Goal: Task Accomplishment & Management: Manage account settings

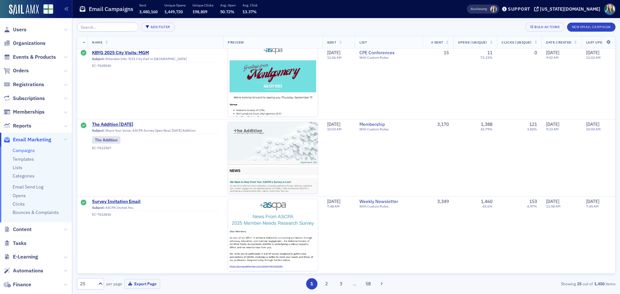
scroll to position [937, 0]
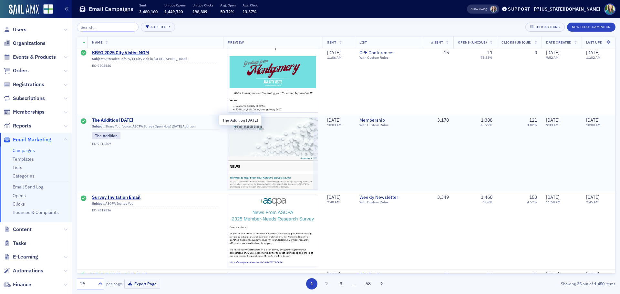
click at [105, 118] on span "The Addition 9.9.25" at bounding box center [155, 121] width 127 height 6
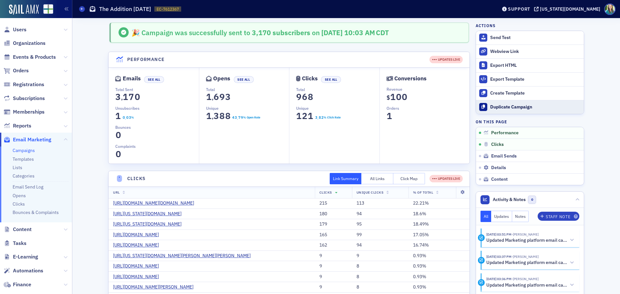
click at [526, 109] on div "Duplicate Campaign" at bounding box center [535, 107] width 90 height 6
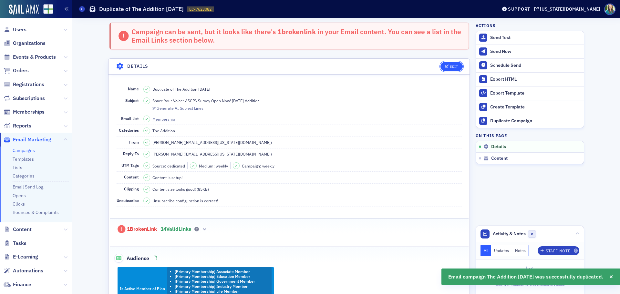
click at [445, 66] on icon "button" at bounding box center [447, 67] width 4 height 4
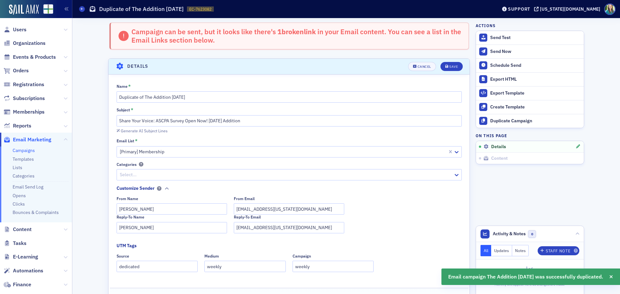
scroll to position [37, 0]
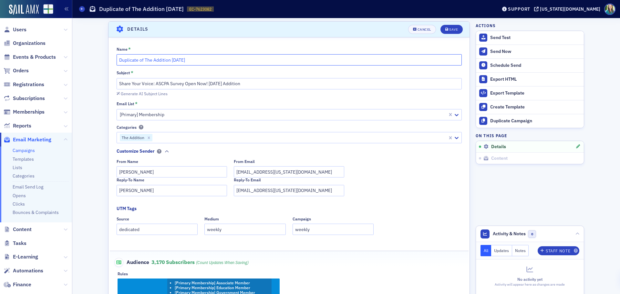
drag, startPoint x: 142, startPoint y: 60, endPoint x: 96, endPoint y: 53, distance: 47.1
click at [149, 61] on input "The Addition 9.9.25" at bounding box center [289, 59] width 345 height 11
type input "The Addition 9.16.25"
click at [211, 83] on input "Share Your Voice: ASCPA Survey Open Now! 9.9.25 Addition" at bounding box center [289, 83] width 345 height 11
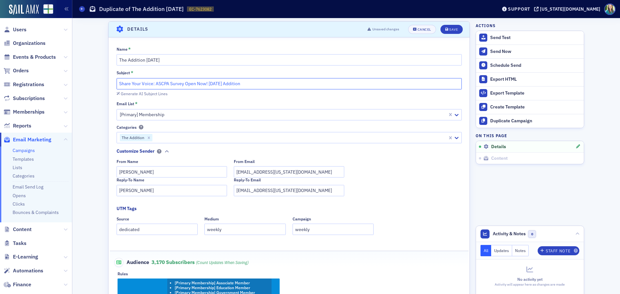
click at [213, 83] on input "Share Your Voice: ASCPA Survey Open Now! 9.9.25 Addition" at bounding box center [289, 83] width 345 height 11
drag, startPoint x: 207, startPoint y: 83, endPoint x: 59, endPoint y: 94, distance: 148.0
click at [59, 94] on div "Users Organizations Events & Products Orders Registrations Subscriptions Member…" at bounding box center [310, 147] width 620 height 294
type input "9.16.25 Addition"
click at [453, 31] on div "Save" at bounding box center [453, 30] width 9 height 4
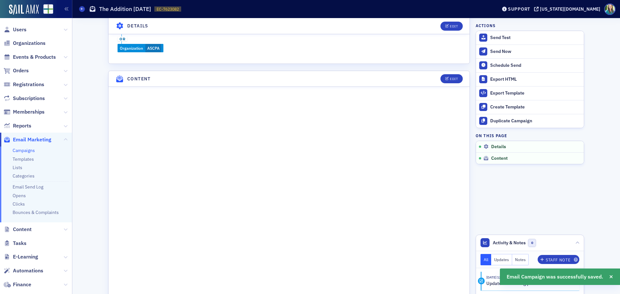
scroll to position [296, 0]
click at [443, 76] on button "Edit" at bounding box center [452, 78] width 22 height 9
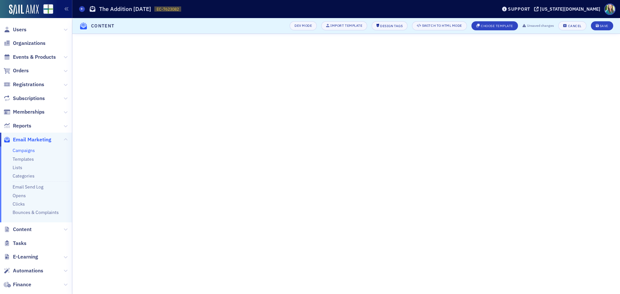
click at [598, 21] on header "Content Dev Mode Import Template Design Tags Switch to HTML Mode Choose Templat…" at bounding box center [346, 26] width 548 height 16
click at [599, 28] on button "Save" at bounding box center [602, 25] width 22 height 9
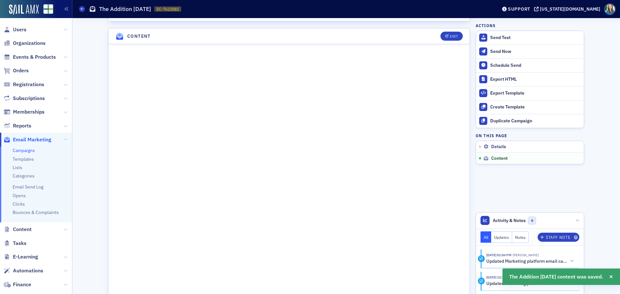
scroll to position [345, 0]
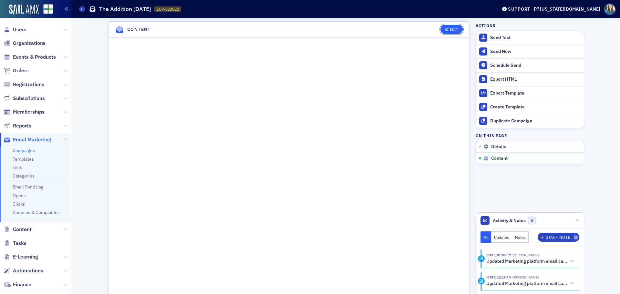
click at [450, 26] on button "Edit" at bounding box center [452, 29] width 22 height 9
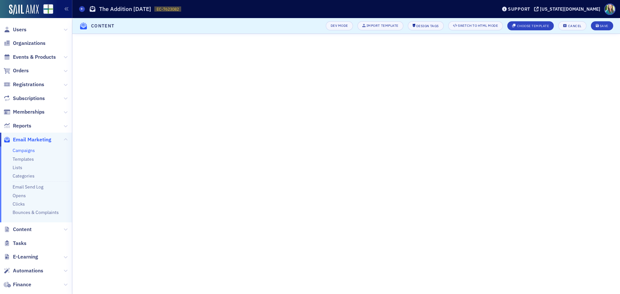
scroll to position [76, 0]
click at [593, 28] on button "Save" at bounding box center [602, 25] width 22 height 9
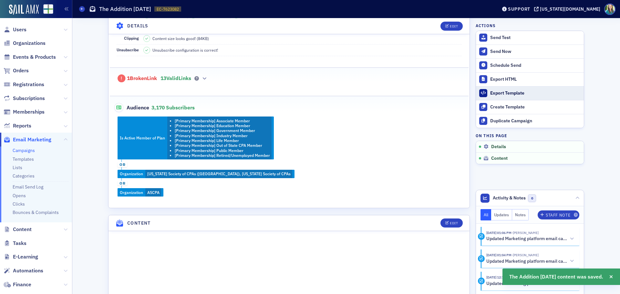
scroll to position [0, 0]
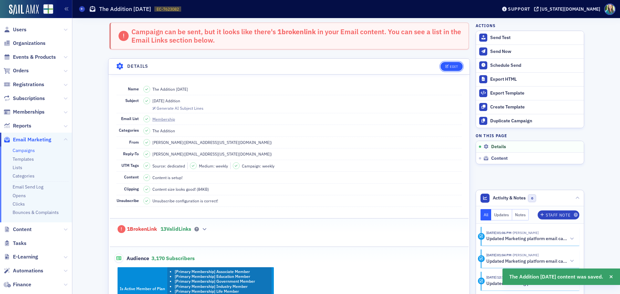
click at [453, 62] on button "Edit" at bounding box center [452, 66] width 22 height 9
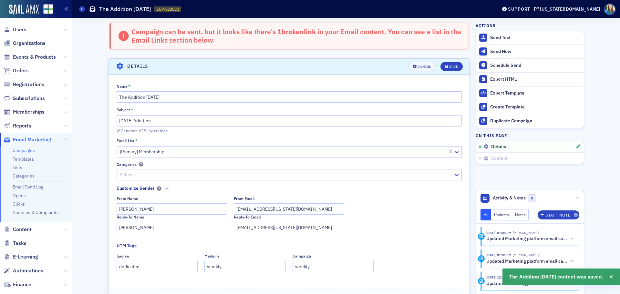
scroll to position [37, 0]
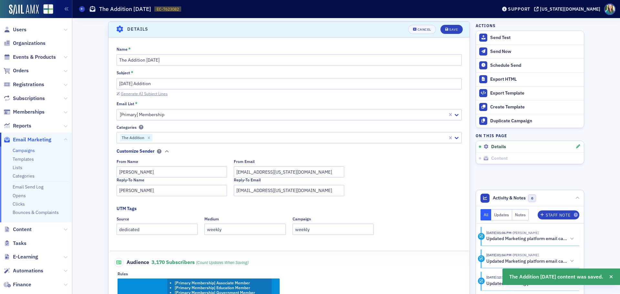
click at [137, 93] on div "Generate AI Subject Lines" at bounding box center [144, 94] width 47 height 4
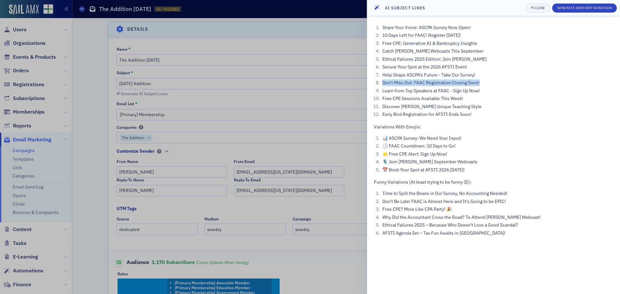
drag, startPoint x: 485, startPoint y: 83, endPoint x: 381, endPoint y: 81, distance: 104.0
click at [381, 81] on li "Don't Miss Out: FAAC Registration Closing Soon!" at bounding box center [497, 82] width 233 height 7
copy li "Don't Miss Out: FAAC Registration Closing Soon!"
click at [292, 100] on div at bounding box center [310, 147] width 620 height 294
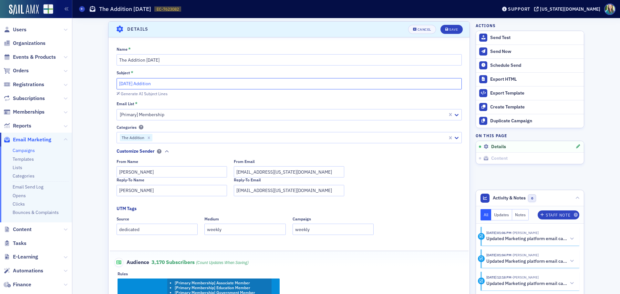
click at [117, 83] on input "9.16.25 Addition" at bounding box center [289, 83] width 345 height 11
paste input "Don't Miss Out: FAAC Registration Closing Soon!"
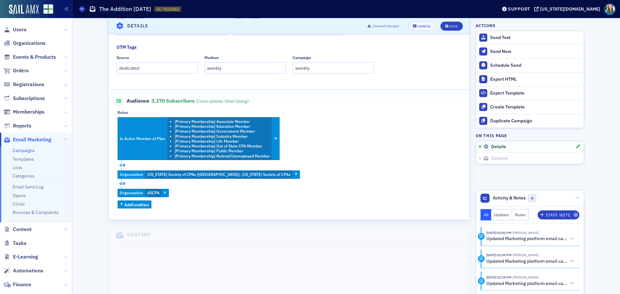
scroll to position [5, 0]
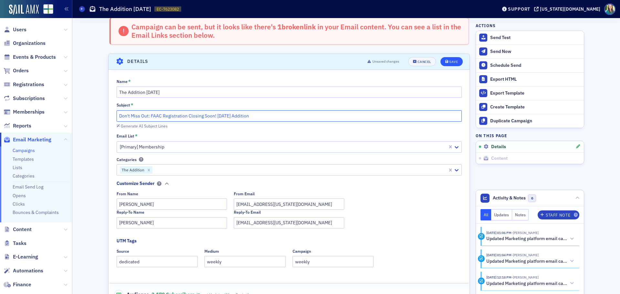
type input "Don't Miss Out: FAAC Registration Closing Soon! 9.16.25 Addition"
click at [451, 62] on div "Save" at bounding box center [453, 62] width 9 height 4
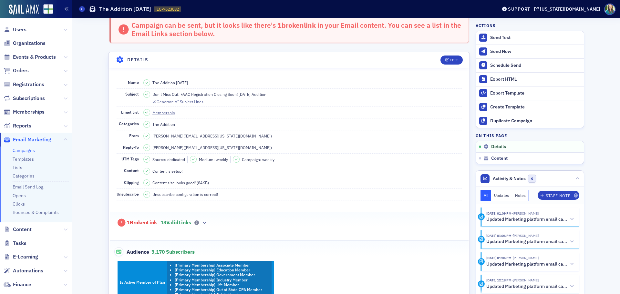
scroll to position [0, 0]
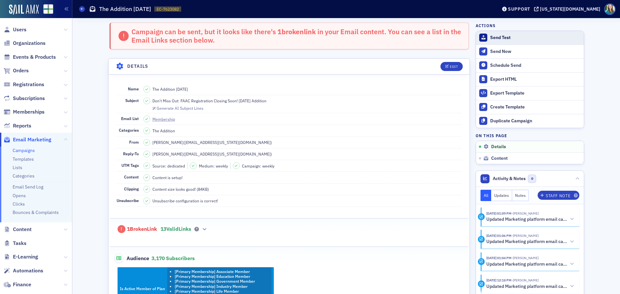
click at [497, 36] on div "Send Test" at bounding box center [535, 38] width 90 height 6
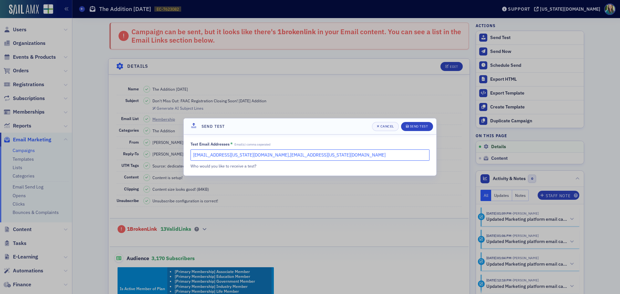
drag, startPoint x: 310, startPoint y: 157, endPoint x: 243, endPoint y: 155, distance: 67.2
click at [243, 155] on input "hoglesby@alabama.cpa,kgates@alabama.cpa" at bounding box center [310, 155] width 239 height 11
type input "hoglesby@alabama.cpa,mhughes@alabama.cpa"
click at [416, 126] on div "Send Test" at bounding box center [419, 127] width 18 height 4
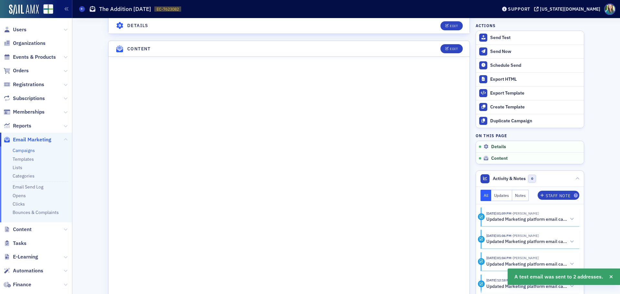
scroll to position [355, 0]
click at [450, 47] on div "Edit" at bounding box center [454, 48] width 8 height 4
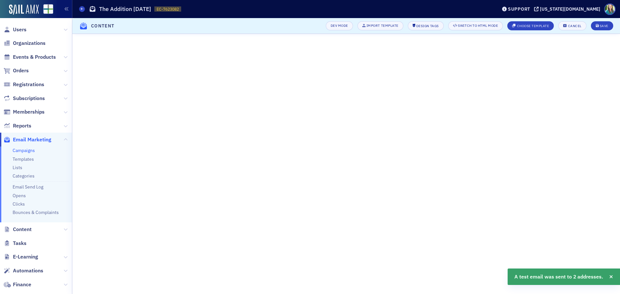
scroll to position [105, 0]
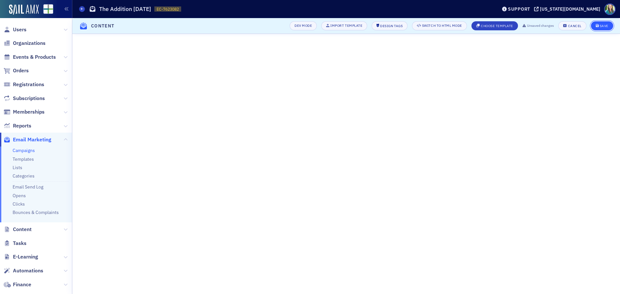
click at [607, 26] on div "Save" at bounding box center [604, 26] width 9 height 4
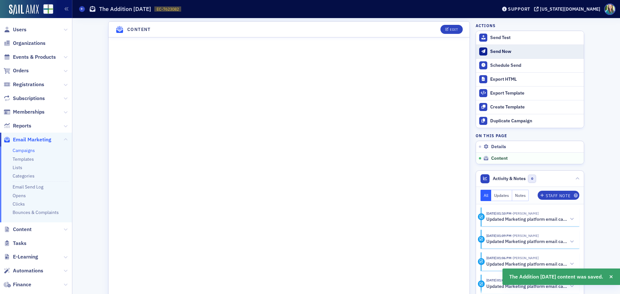
scroll to position [516, 0]
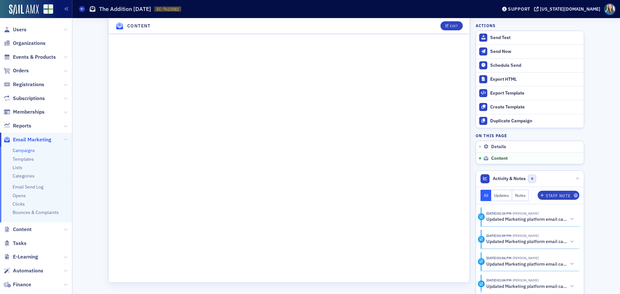
click at [26, 151] on link "Campaigns" at bounding box center [24, 151] width 22 height 6
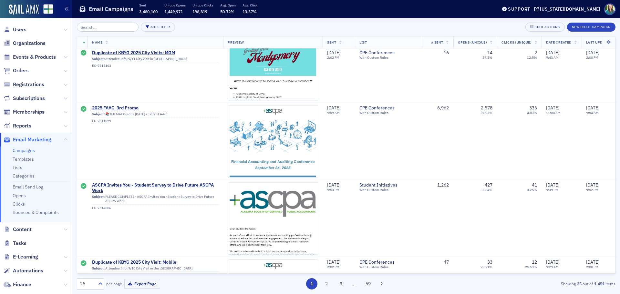
scroll to position [743, 0]
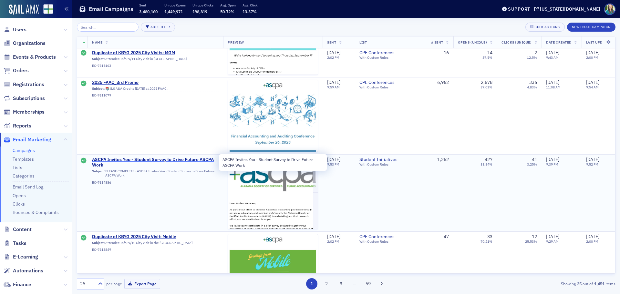
click at [172, 158] on span "ASCPA Invites You - Student Survey to Drive Future ASCPA Work" at bounding box center [155, 162] width 127 height 11
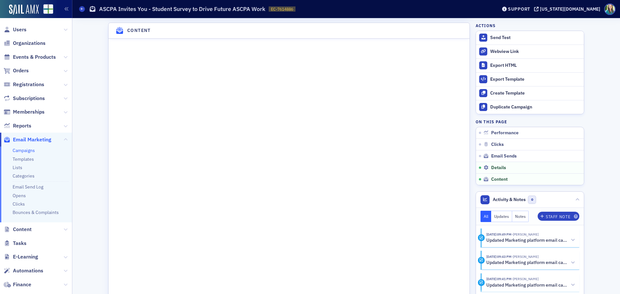
scroll to position [743, 0]
click at [23, 152] on link "Campaigns" at bounding box center [24, 151] width 22 height 6
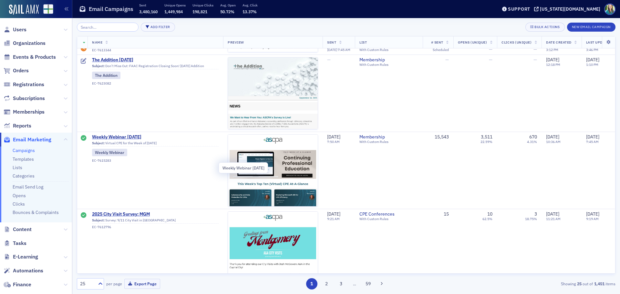
scroll to position [194, 0]
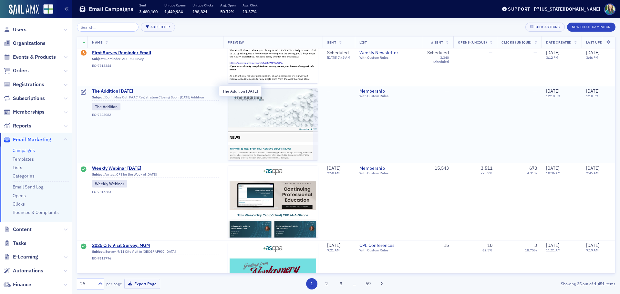
click at [121, 89] on span "The Addition 9.16.25" at bounding box center [155, 92] width 127 height 6
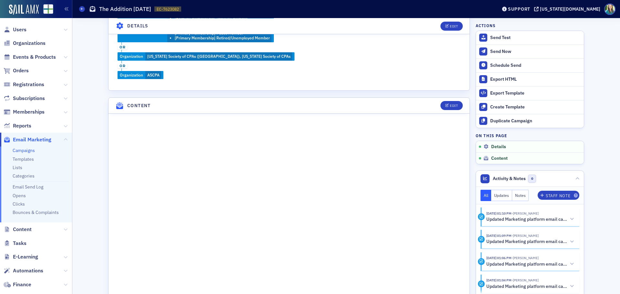
scroll to position [297, 0]
click at [444, 101] on div "Edit" at bounding box center [449, 105] width 27 height 9
click at [453, 107] on div "Edit" at bounding box center [454, 106] width 8 height 4
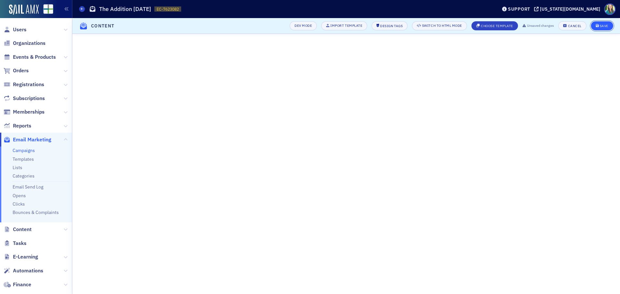
click at [602, 25] on div "Save" at bounding box center [604, 26] width 9 height 4
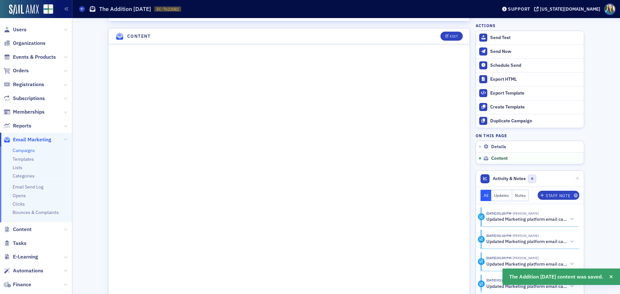
scroll to position [374, 0]
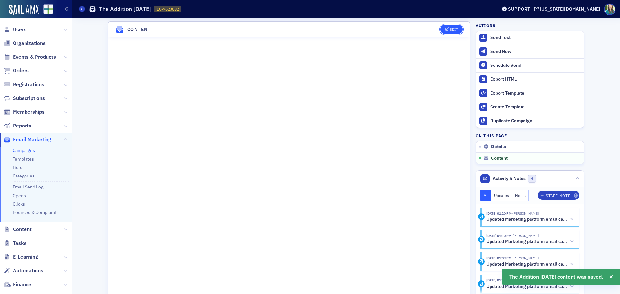
click at [458, 30] on button "Edit" at bounding box center [452, 29] width 22 height 9
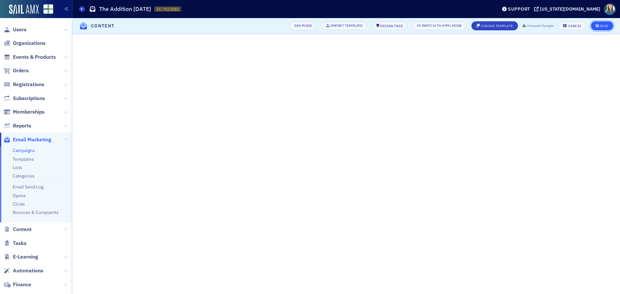
click at [607, 26] on div "Save" at bounding box center [604, 26] width 9 height 4
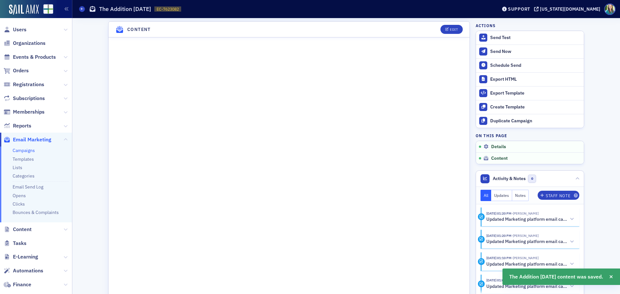
scroll to position [374, 0]
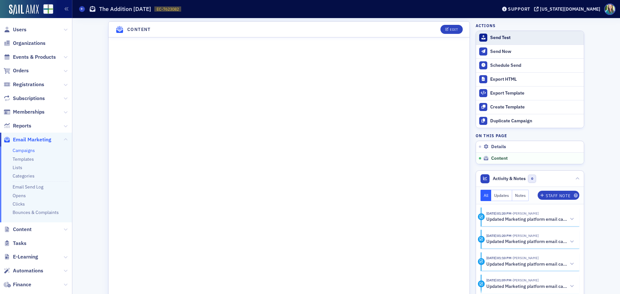
click at [495, 35] on div "Send Test" at bounding box center [535, 38] width 90 height 6
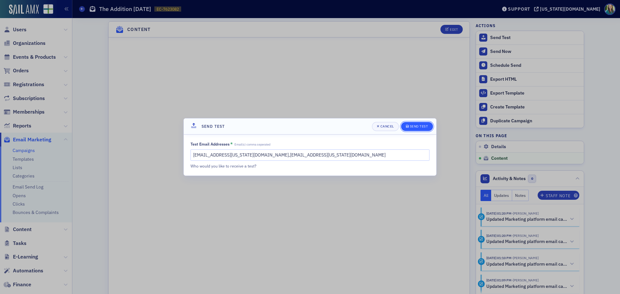
click at [423, 126] on div "Send Test" at bounding box center [419, 127] width 18 height 4
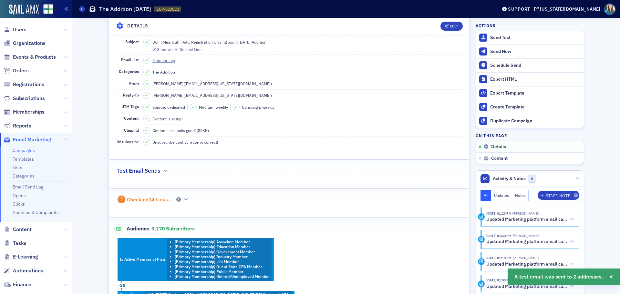
scroll to position [0, 0]
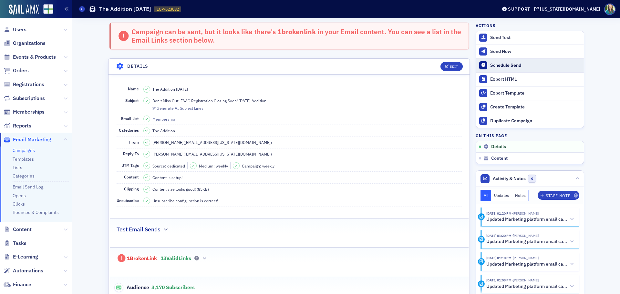
click at [519, 65] on div "Schedule Send" at bounding box center [535, 66] width 90 height 6
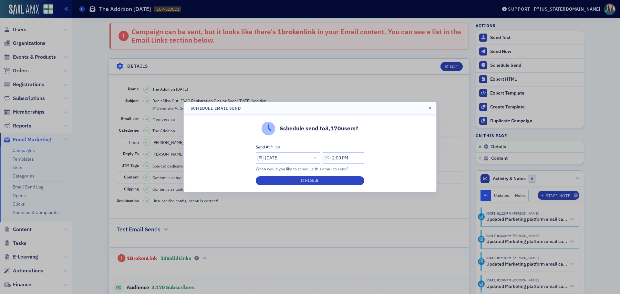
click at [300, 164] on div "Send At * CDT 09/15/2025 2:00 PM When would you like to schedule this email to …" at bounding box center [310, 157] width 109 height 27
click at [300, 159] on input "09/15/2025" at bounding box center [288, 157] width 65 height 11
select select "8"
select select "2025"
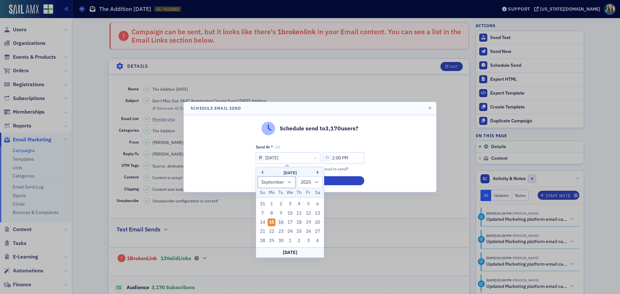
click at [280, 224] on div "16" at bounding box center [281, 223] width 8 height 8
type input "09/16/2025"
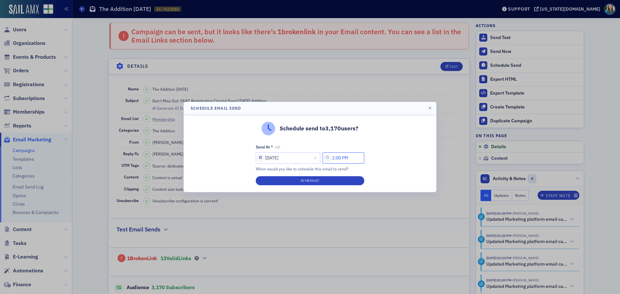
click at [330, 157] on input "2:00 PM" at bounding box center [344, 157] width 42 height 11
click at [263, 162] on div at bounding box center [266, 158] width 8 height 11
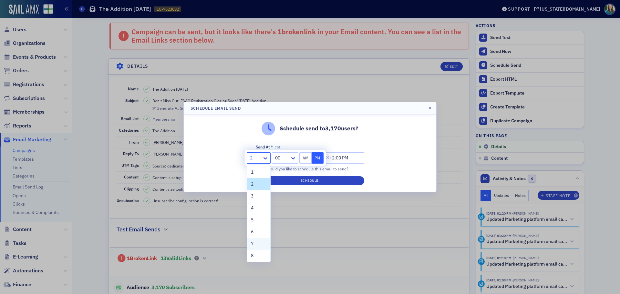
click at [253, 243] on span "7" at bounding box center [252, 244] width 3 height 7
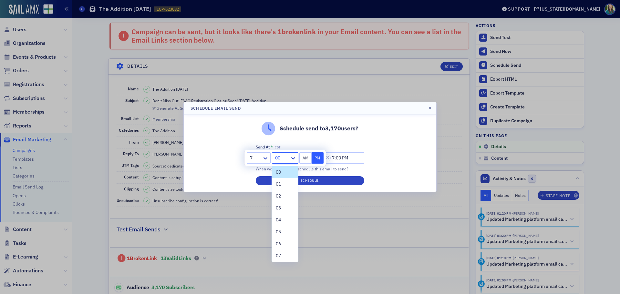
click at [277, 159] on div at bounding box center [282, 158] width 15 height 8
click at [276, 185] on span "45" at bounding box center [278, 184] width 5 height 7
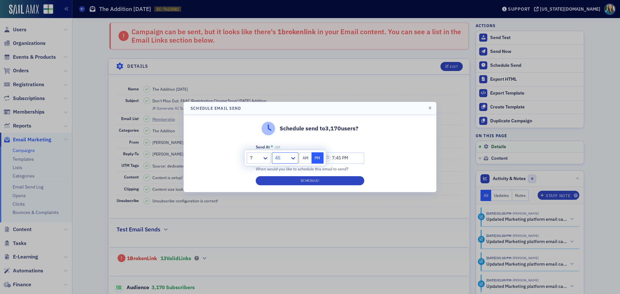
click at [306, 157] on button "AM" at bounding box center [305, 157] width 12 height 11
type input "7:45 AM"
click at [315, 183] on button "Schedule!" at bounding box center [310, 180] width 109 height 9
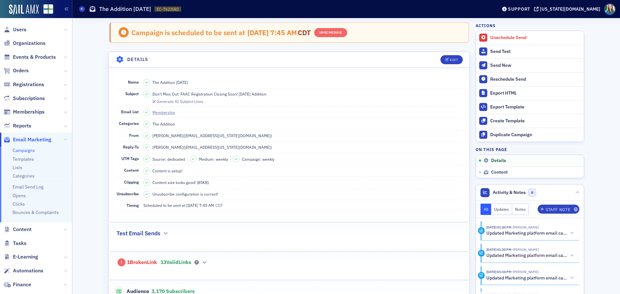
click at [24, 151] on link "Campaigns" at bounding box center [24, 151] width 22 height 6
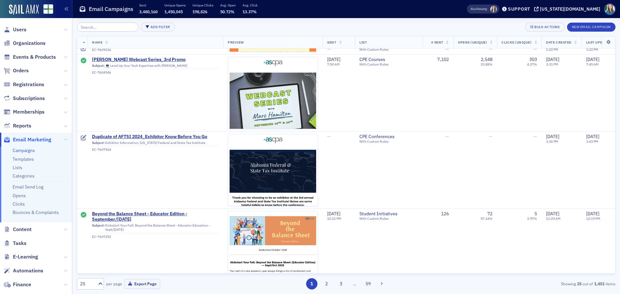
scroll to position [1709, 0]
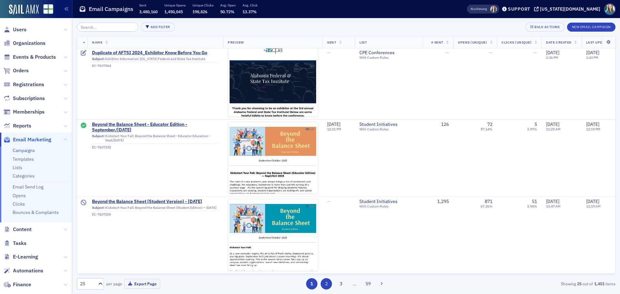
click at [325, 283] on button "2" at bounding box center [326, 283] width 11 height 11
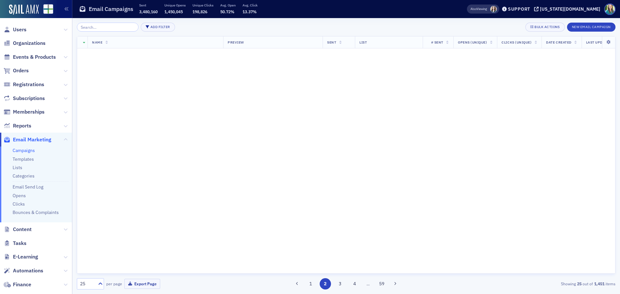
scroll to position [0, 0]
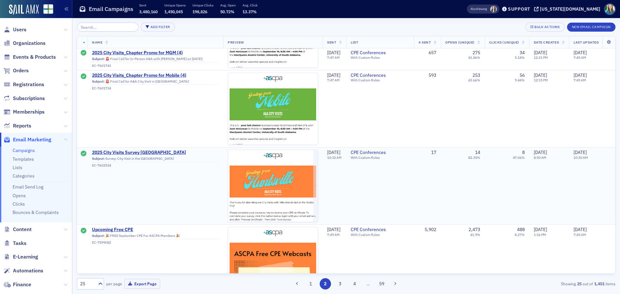
scroll to position [452, 0]
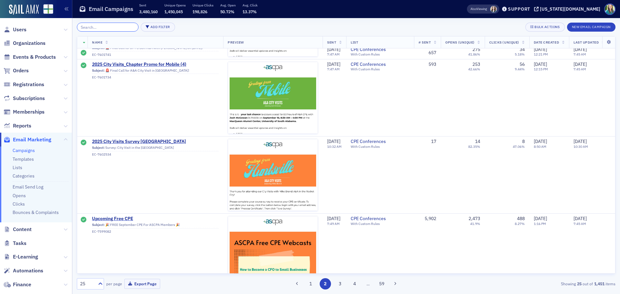
click at [116, 26] on input "search" at bounding box center [108, 27] width 62 height 9
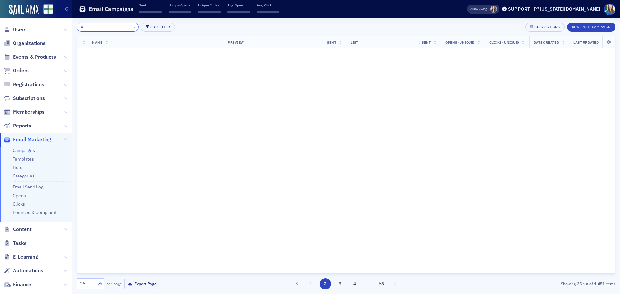
scroll to position [899, 0]
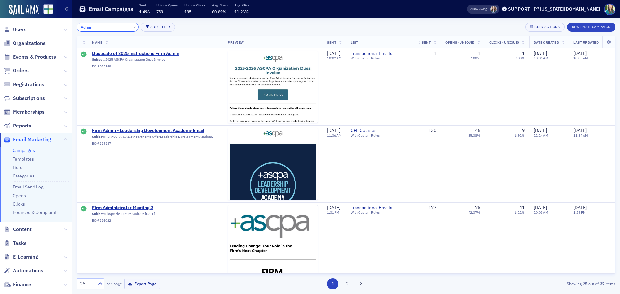
type input "Admin"
click at [132, 28] on button "×" at bounding box center [135, 27] width 6 height 6
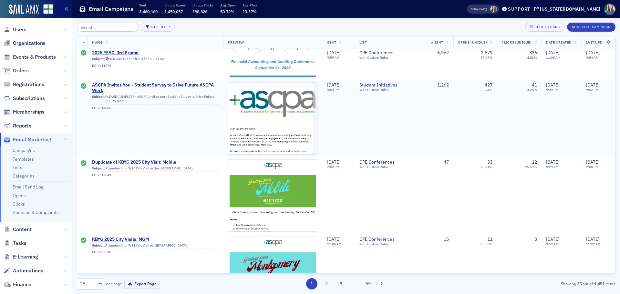
scroll to position [808, 0]
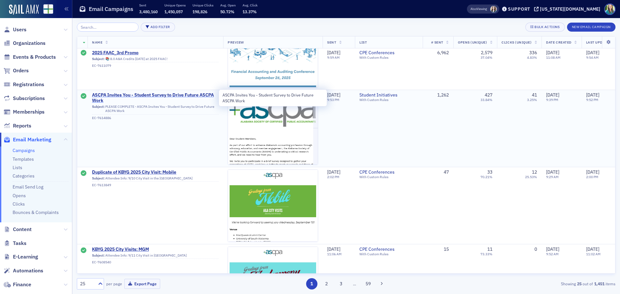
click at [136, 94] on span "ASCPA Invites You - Student Survey to Drive Future ASCPA Work" at bounding box center [155, 97] width 127 height 11
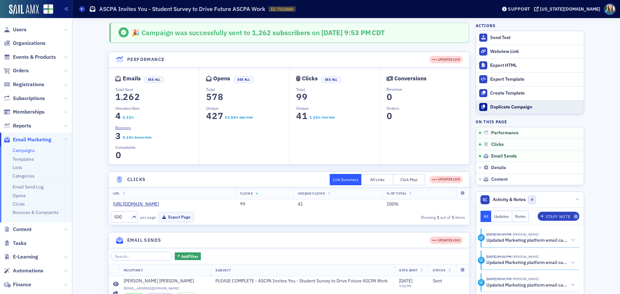
click at [516, 108] on div "Duplicate Campaign" at bounding box center [535, 107] width 90 height 6
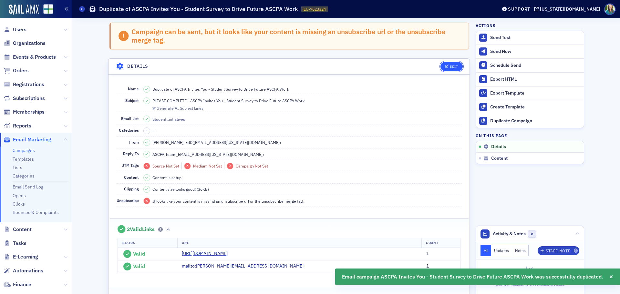
click at [450, 68] on div "Edit" at bounding box center [454, 67] width 8 height 4
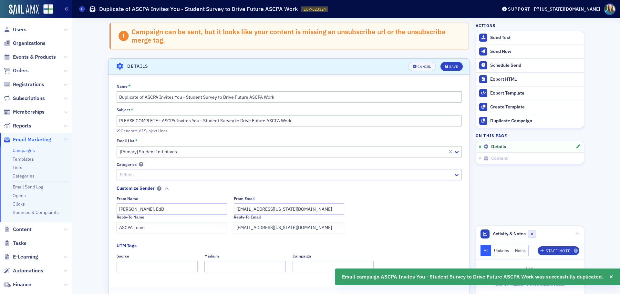
scroll to position [37, 0]
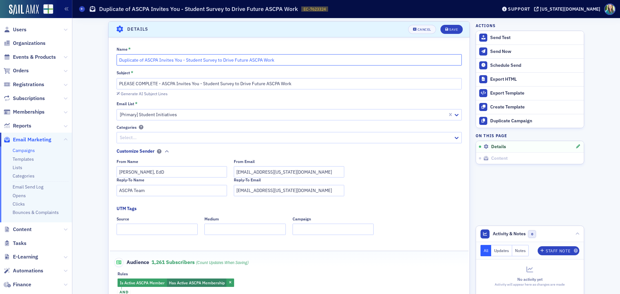
drag, startPoint x: 201, startPoint y: 61, endPoint x: 183, endPoint y: 60, distance: 17.1
click at [183, 60] on input "Duplicate of ASCPA Invites You - Student Survey to Drive Future ASCPA Work" at bounding box center [289, 59] width 345 height 11
drag, startPoint x: 141, startPoint y: 61, endPoint x: 98, endPoint y: 57, distance: 43.1
type input "ASCPA Invites You - Survey to Drive Future ASCPA Work"
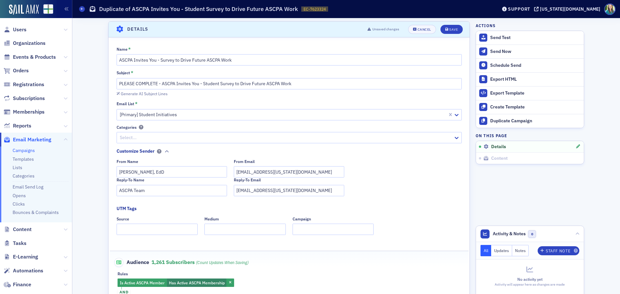
click at [250, 96] on div "Generate AI Subject Lines" at bounding box center [289, 93] width 345 height 7
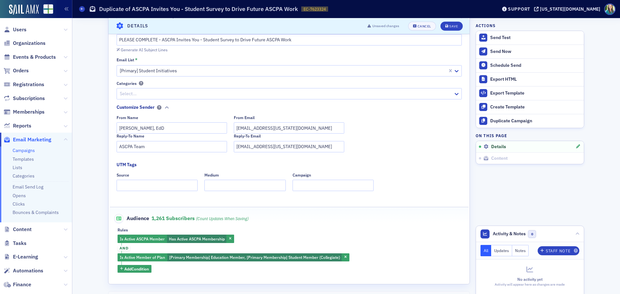
scroll to position [0, 0]
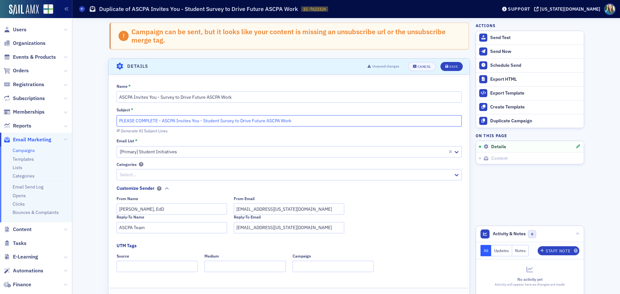
drag, startPoint x: 219, startPoint y: 120, endPoint x: 201, endPoint y: 119, distance: 17.5
click at [201, 119] on input "PLEASE COMPLETE - ASCPA Invites You - Student Survey to Drive Future ASCPA Work" at bounding box center [289, 120] width 345 height 11
type input "PLEASE COMPLETE - ASCPA Invites You - Survey to Drive Future ASCPA Work"
click at [447, 64] on button "Save" at bounding box center [452, 66] width 22 height 9
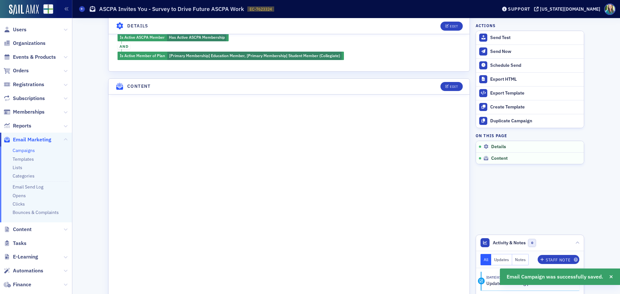
scroll to position [328, 0]
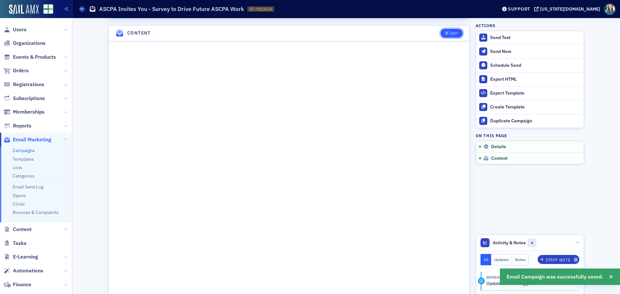
click at [450, 34] on div "Edit" at bounding box center [454, 34] width 8 height 4
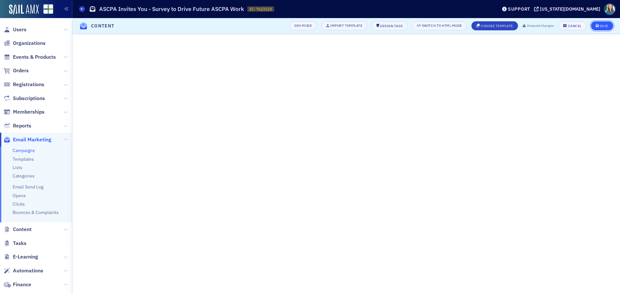
click at [605, 26] on div "Save" at bounding box center [604, 26] width 9 height 4
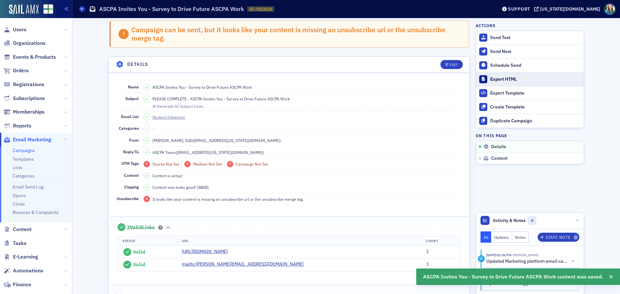
scroll to position [0, 0]
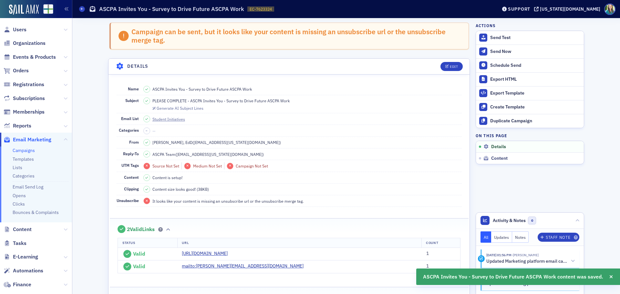
click at [245, 143] on dd "Florence Holland, EdD ( fholland@alabama.cpa )" at bounding box center [302, 142] width 318 height 11
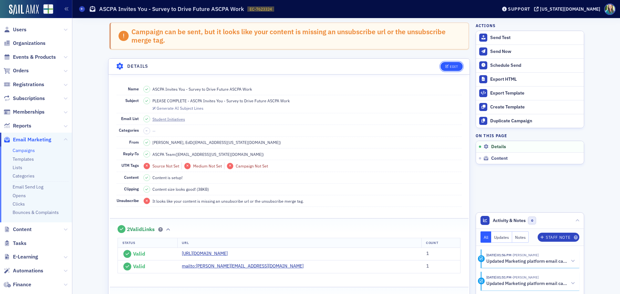
click at [441, 67] on button "Edit" at bounding box center [452, 66] width 22 height 9
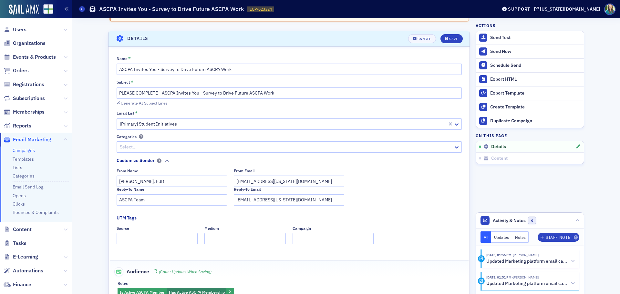
scroll to position [37, 0]
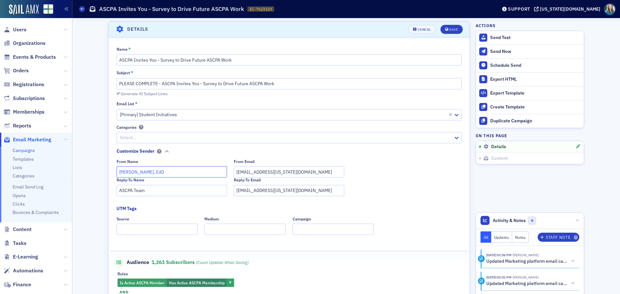
drag, startPoint x: 175, startPoint y: 173, endPoint x: 105, endPoint y: 167, distance: 70.4
type input "j"
type input "[PERSON_NAME]"
drag, startPoint x: 250, startPoint y: 173, endPoint x: 230, endPoint y: 172, distance: 20.7
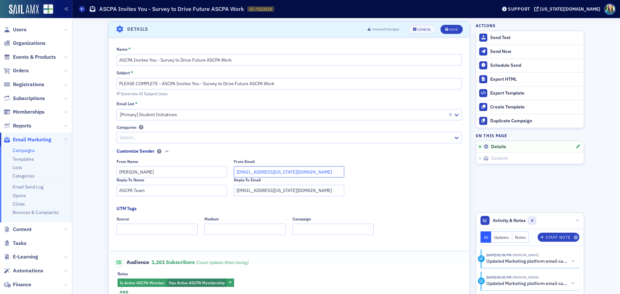
click at [230, 172] on div "From Name Jeannine Birmingham From Email fholland@alabama.cpa" at bounding box center [289, 168] width 345 height 18
type input "[EMAIL_ADDRESS][US_STATE][DOMAIN_NAME]"
drag, startPoint x: 278, startPoint y: 193, endPoint x: 229, endPoint y: 185, distance: 50.1
click at [229, 185] on div "Reply-To Name ASCPA Team Reply-To Email info@alabama.cpa" at bounding box center [289, 187] width 345 height 18
click at [260, 192] on input "b" at bounding box center [289, 190] width 110 height 11
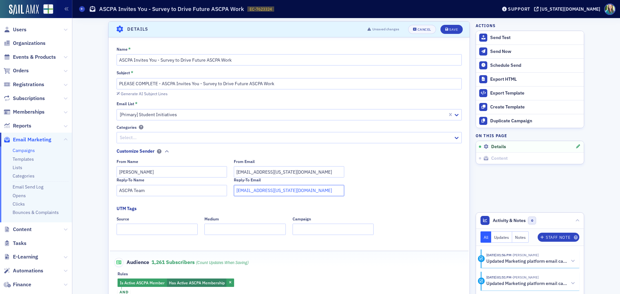
type input "bbooth@alabama.cpa"
drag, startPoint x: 194, startPoint y: 189, endPoint x: 109, endPoint y: 189, distance: 85.6
click at [109, 189] on div "Name * ASCPA Invites You - Survey to Drive Future ASCPA Work Subject * PLEASE C…" at bounding box center [289, 182] width 361 height 271
type input "Bethany Booth"
click at [450, 30] on div "Save" at bounding box center [453, 30] width 9 height 4
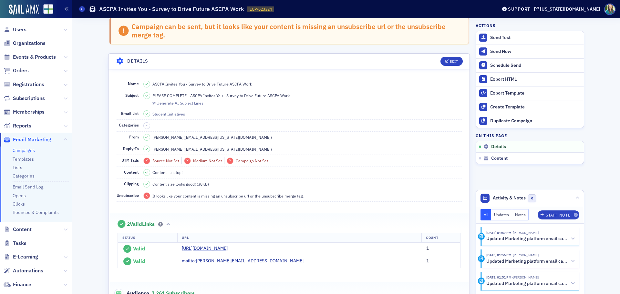
scroll to position [0, 0]
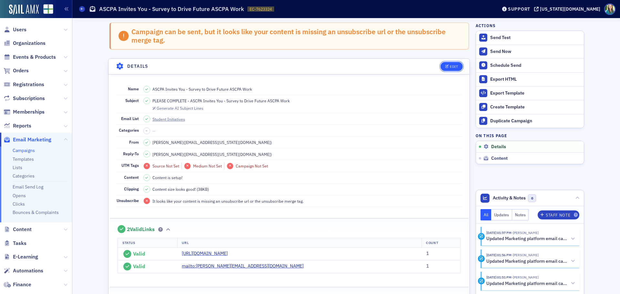
click at [455, 62] on button "Edit" at bounding box center [452, 66] width 22 height 9
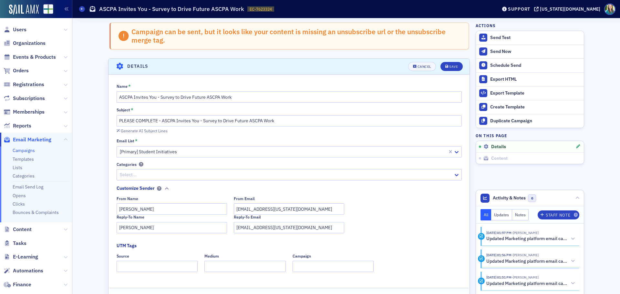
scroll to position [37, 0]
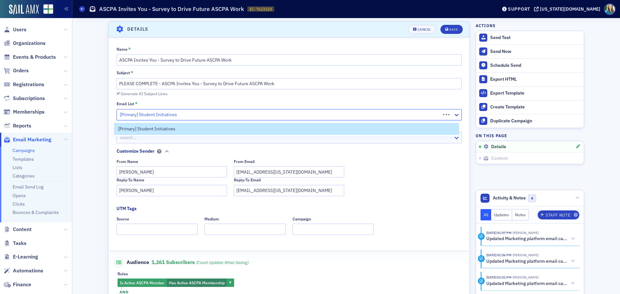
click at [208, 114] on div at bounding box center [279, 115] width 321 height 8
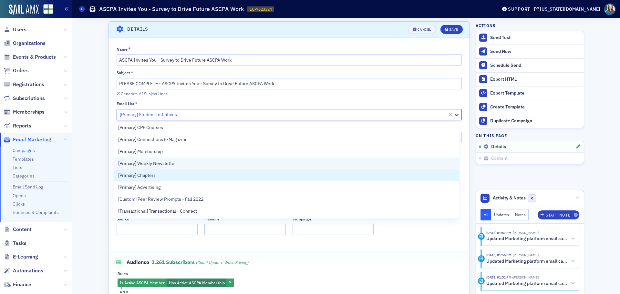
scroll to position [0, 0]
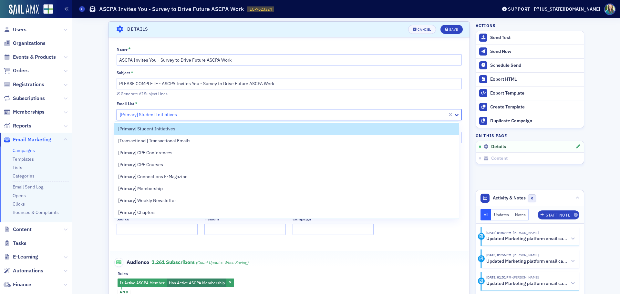
click at [237, 103] on div "Email List *" at bounding box center [289, 104] width 345 height 6
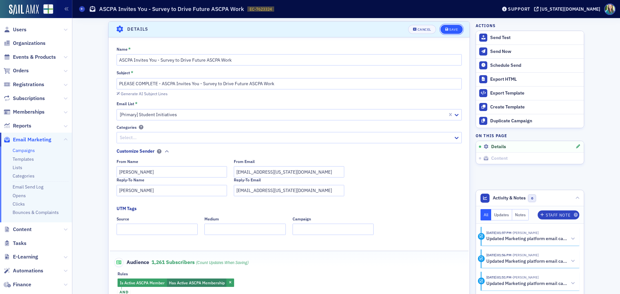
click at [445, 30] on icon "submit" at bounding box center [446, 30] width 3 height 4
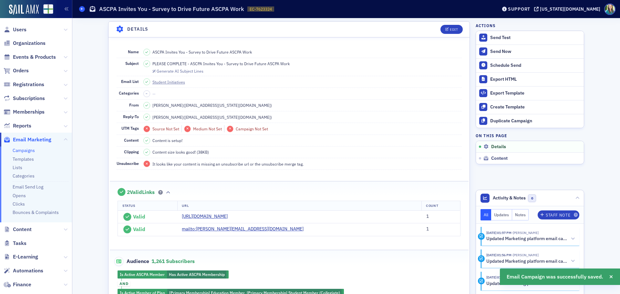
click at [83, 7] on icon at bounding box center [82, 8] width 3 height 3
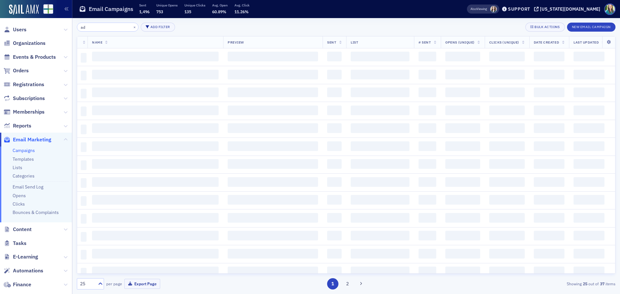
type input "a"
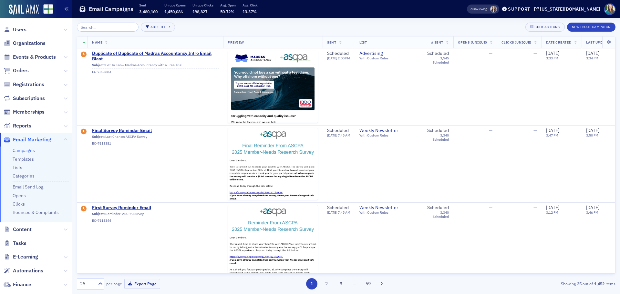
click at [103, 28] on input "search" at bounding box center [108, 27] width 62 height 9
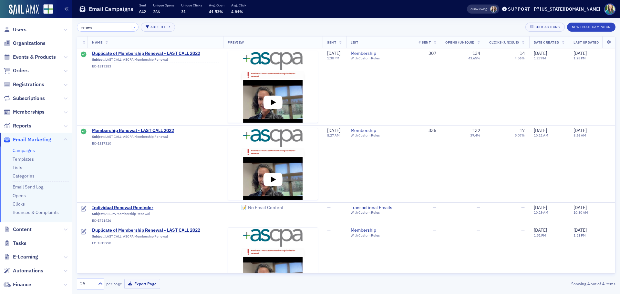
type input "renew"
click at [132, 26] on button "×" at bounding box center [135, 27] width 6 height 6
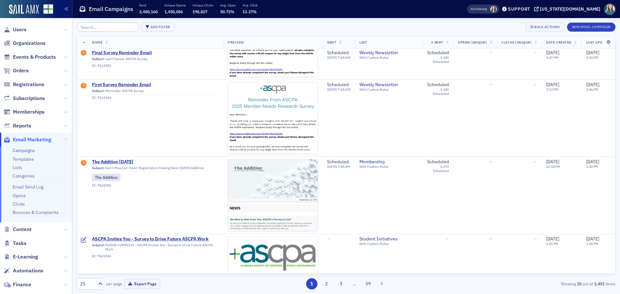
scroll to position [129, 0]
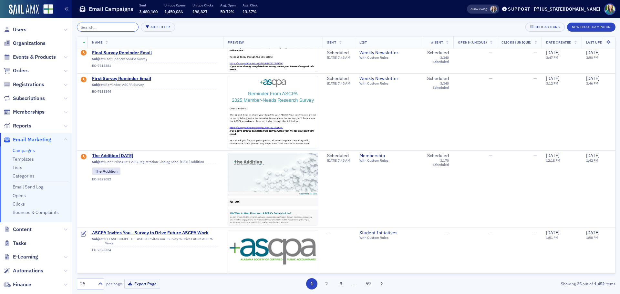
click at [108, 27] on input "search" at bounding box center [108, 27] width 62 height 9
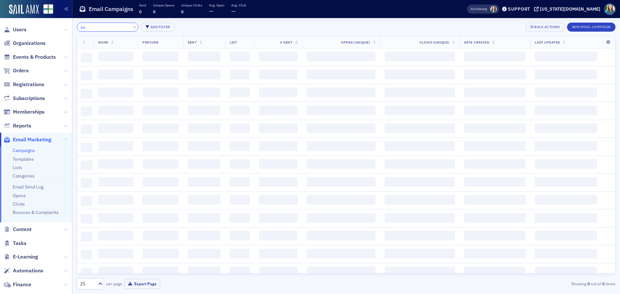
type input "b"
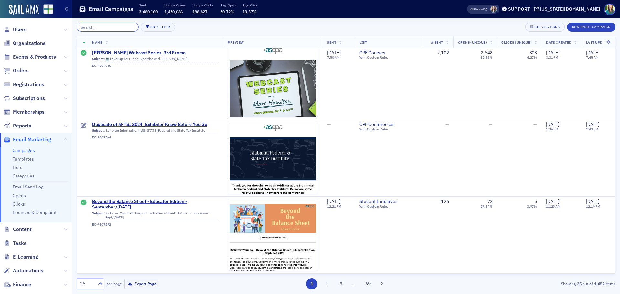
scroll to position [1709, 0]
click at [325, 287] on button "2" at bounding box center [326, 283] width 11 height 11
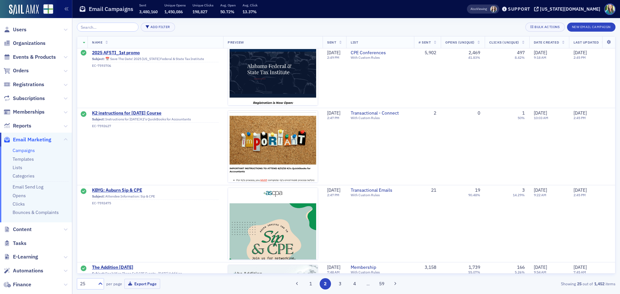
scroll to position [1709, 0]
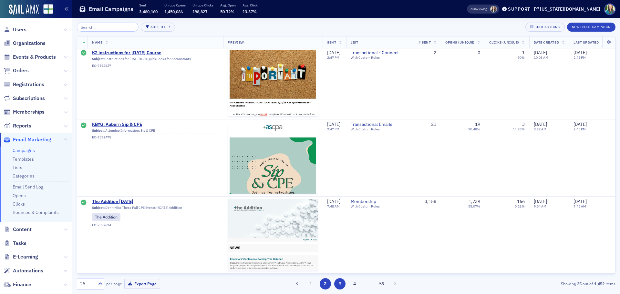
click at [338, 285] on button "3" at bounding box center [339, 283] width 11 height 11
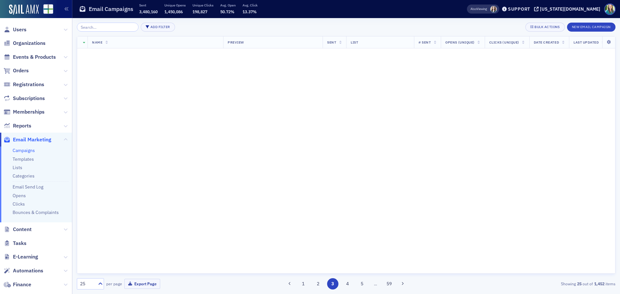
scroll to position [0, 0]
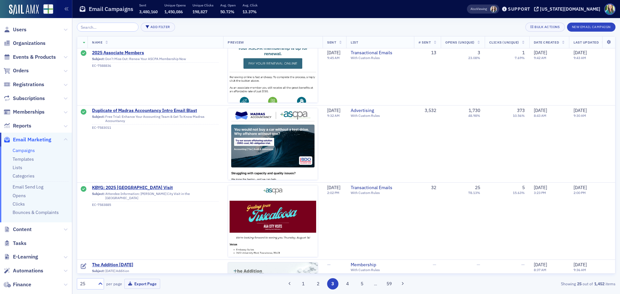
scroll to position [1131, 0]
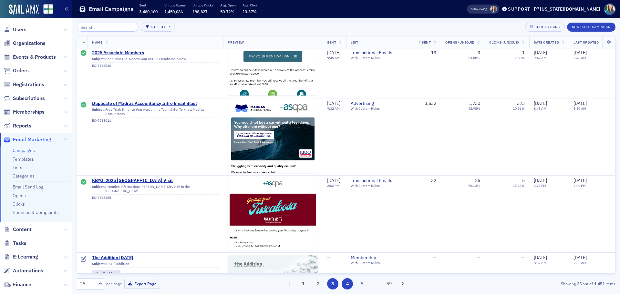
click at [345, 283] on button "4" at bounding box center [347, 283] width 11 height 11
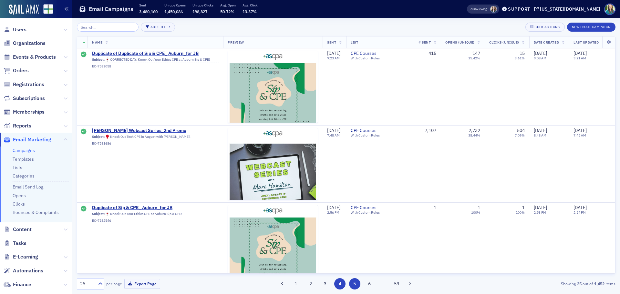
click at [359, 285] on button "5" at bounding box center [354, 283] width 11 height 11
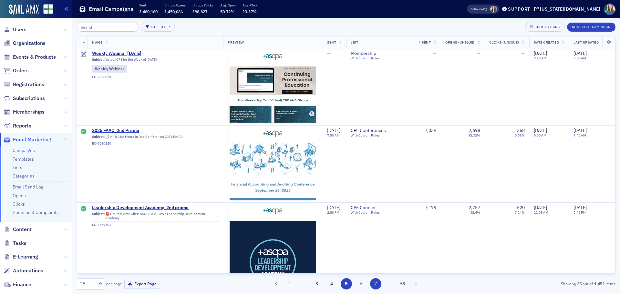
click at [377, 287] on button "7" at bounding box center [375, 283] width 11 height 11
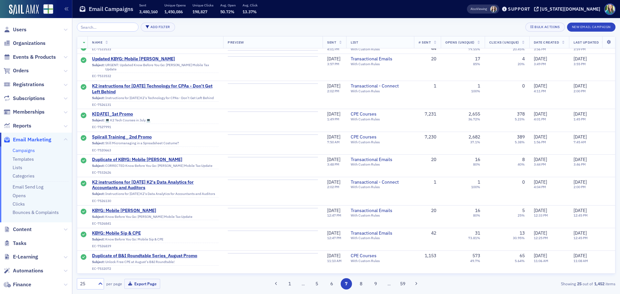
scroll to position [1709, 0]
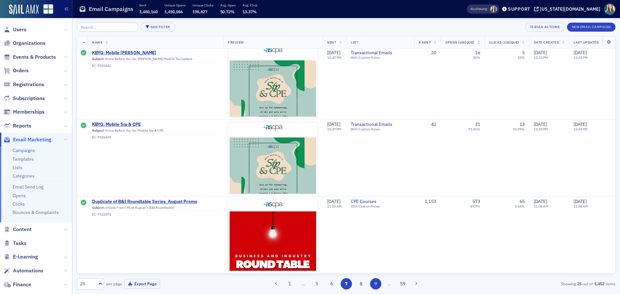
click at [376, 283] on button "9" at bounding box center [375, 283] width 11 height 11
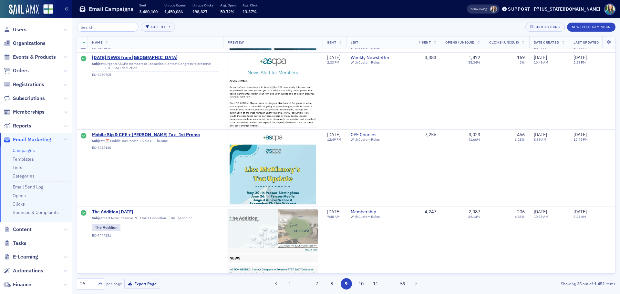
scroll to position [1709, 0]
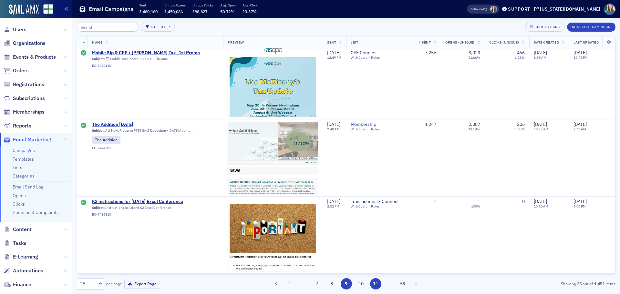
click at [379, 284] on button "11" at bounding box center [375, 283] width 11 height 11
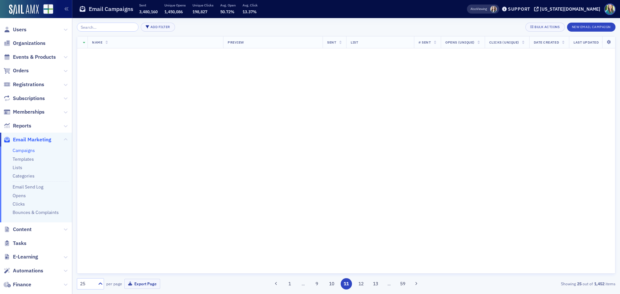
scroll to position [0, 0]
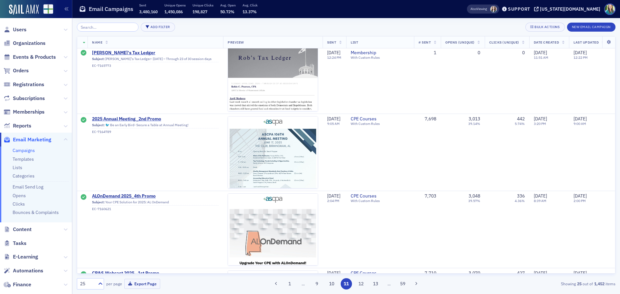
scroll to position [1709, 0]
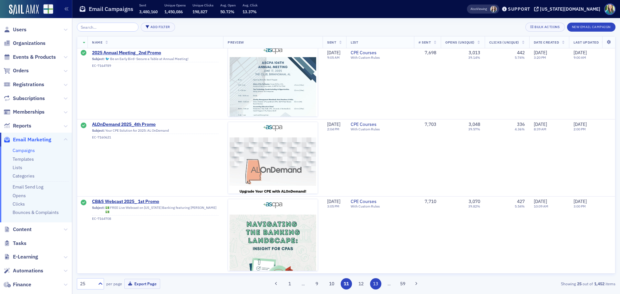
click at [378, 282] on button "13" at bounding box center [375, 283] width 11 height 11
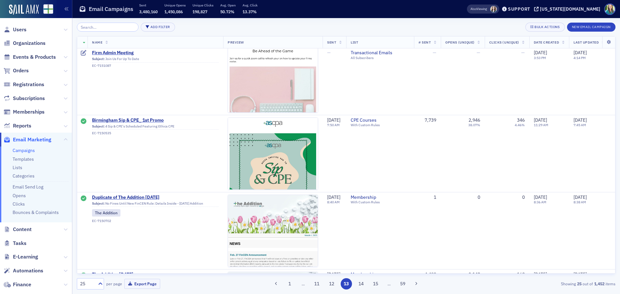
scroll to position [904, 0]
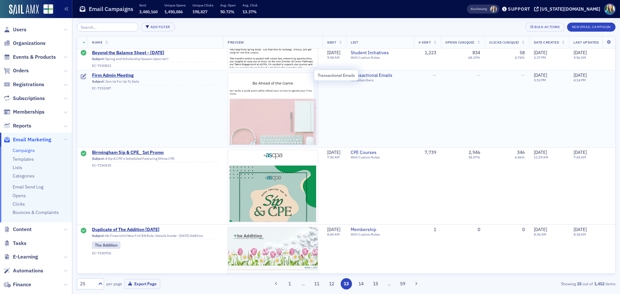
click at [375, 75] on span "Transactional Emails" at bounding box center [380, 76] width 59 height 6
click at [122, 75] on span "Firm Admin Meeting" at bounding box center [155, 76] width 127 height 6
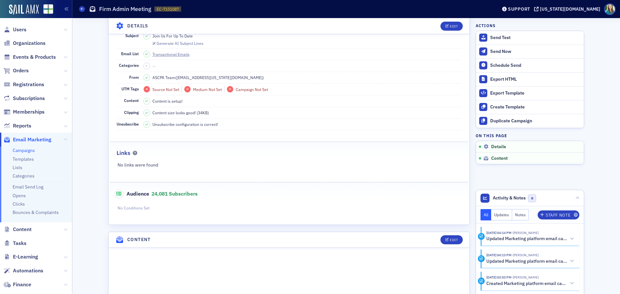
scroll to position [65, 0]
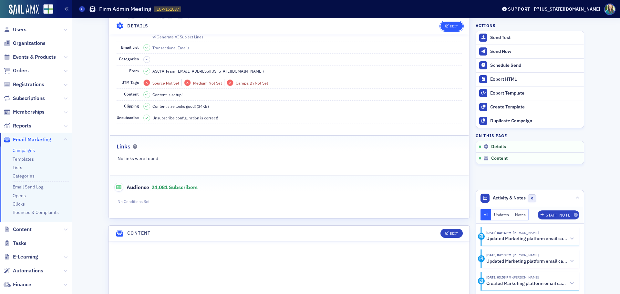
click at [451, 29] on button "Edit" at bounding box center [452, 25] width 22 height 9
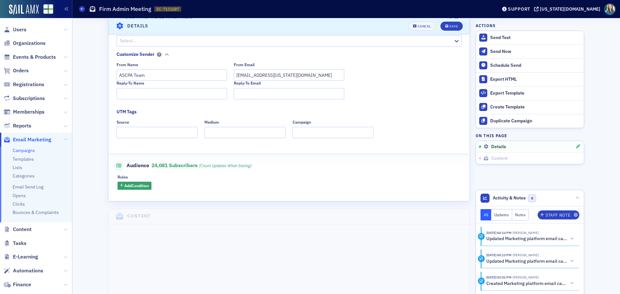
scroll to position [0, 0]
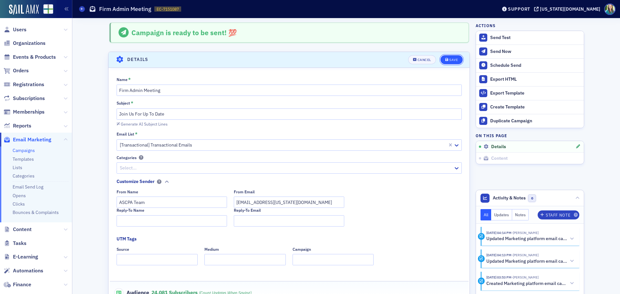
click at [458, 57] on button "Save" at bounding box center [452, 59] width 22 height 9
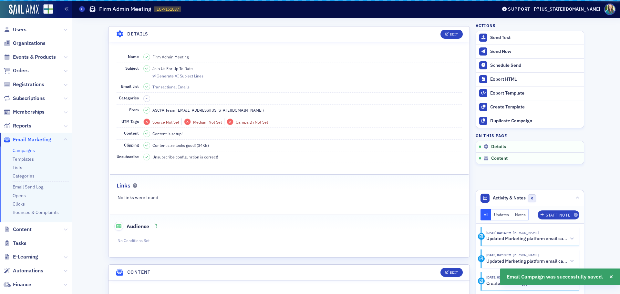
scroll to position [30, 0]
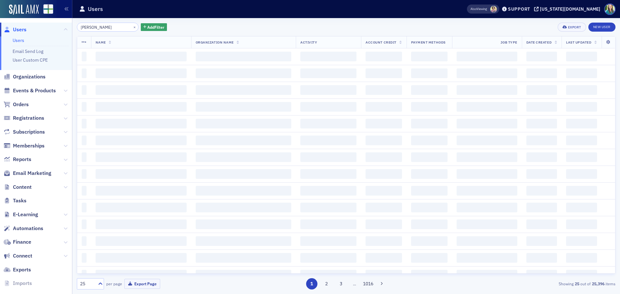
type input "[PERSON_NAME]"
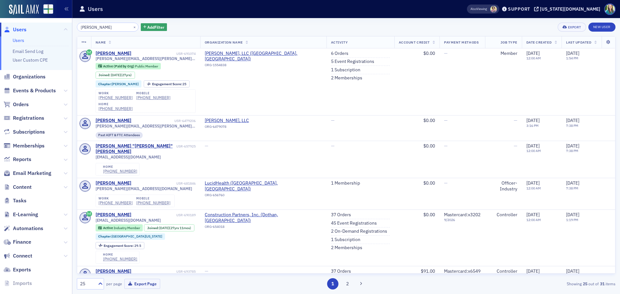
drag, startPoint x: 112, startPoint y: 30, endPoint x: 67, endPoint y: 28, distance: 45.6
click at [67, 28] on div "Users Users Email Send Log User Custom CPE Organizations Events & Products Orde…" at bounding box center [310, 147] width 620 height 294
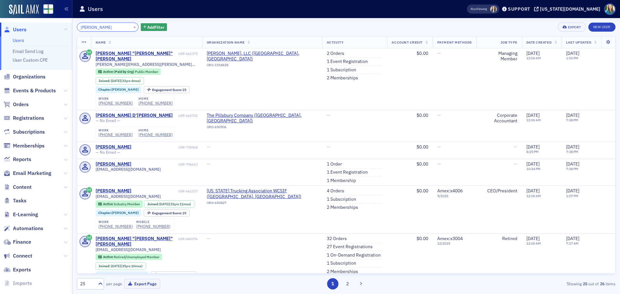
drag, startPoint x: 116, startPoint y: 28, endPoint x: 57, endPoint y: 21, distance: 58.6
click at [57, 21] on div "Users Users Email Send Log User Custom CPE Organizations Events & Products Orde…" at bounding box center [310, 147] width 620 height 294
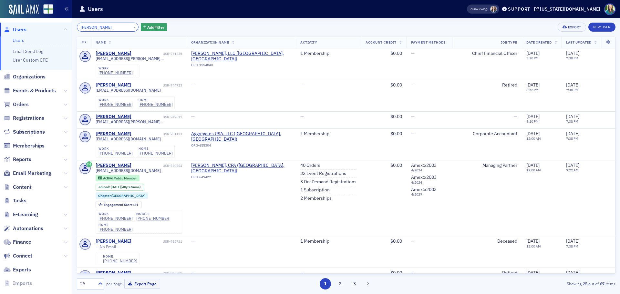
drag, startPoint x: 108, startPoint y: 28, endPoint x: 76, endPoint y: 25, distance: 31.8
click at [76, 25] on div "April [PERSON_NAME] × Add Filter Export New User Name Organization Name Activit…" at bounding box center [346, 156] width 548 height 276
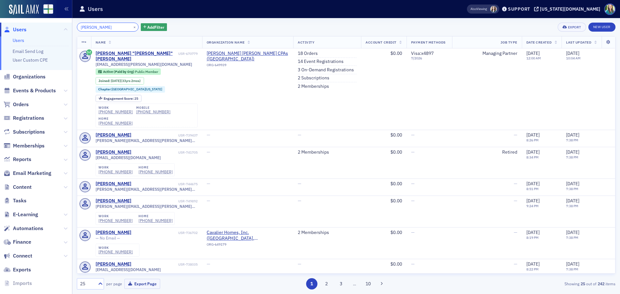
drag, startPoint x: 111, startPoint y: 30, endPoint x: 69, endPoint y: 24, distance: 42.5
click at [69, 24] on div "Users Users Email Send Log User Custom CPE Organizations Events & Products Orde…" at bounding box center [310, 147] width 620 height 294
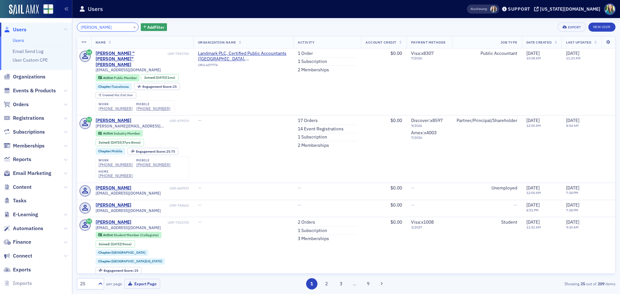
drag, startPoint x: 113, startPoint y: 30, endPoint x: 64, endPoint y: 30, distance: 49.7
click at [64, 30] on div "Users Users Email Send Log User Custom CPE Organizations Events & Products Orde…" at bounding box center [310, 147] width 620 height 294
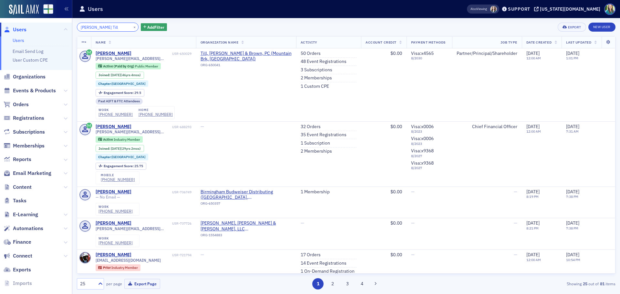
type input "[PERSON_NAME] Till"
drag, startPoint x: 109, startPoint y: 30, endPoint x: 62, endPoint y: 28, distance: 47.2
click at [62, 28] on div "Users Users Email Send Log User Custom CPE Organizations Events & Products Orde…" at bounding box center [310, 147] width 620 height 294
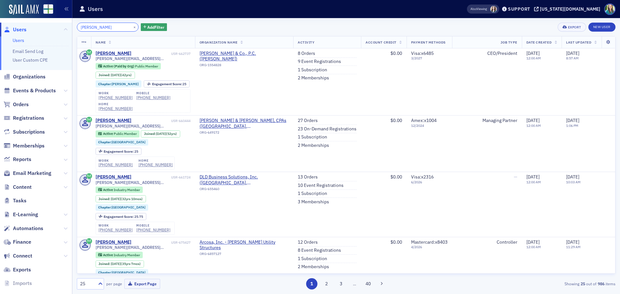
drag, startPoint x: 114, startPoint y: 25, endPoint x: 58, endPoint y: 32, distance: 56.3
click at [58, 32] on div "Users Users Email Send Log User Custom CPE Organizations Events & Products Orde…" at bounding box center [310, 147] width 620 height 294
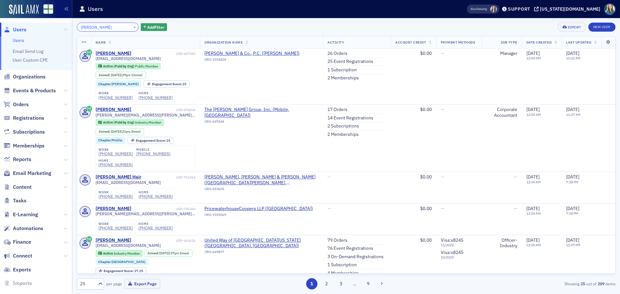
drag, startPoint x: 119, startPoint y: 26, endPoint x: 58, endPoint y: 19, distance: 60.8
click at [58, 19] on div "Users Users Email Send Log User Custom CPE Organizations Events & Products Orde…" at bounding box center [310, 147] width 620 height 294
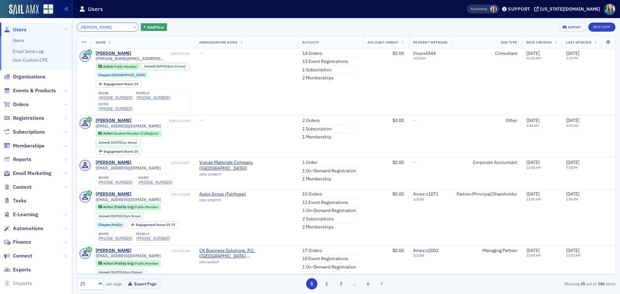
drag, startPoint x: 117, startPoint y: 29, endPoint x: 65, endPoint y: 26, distance: 51.4
click at [65, 26] on div "Users Users Email Send Log User Custom CPE Organizations Events & Products Orde…" at bounding box center [310, 147] width 620 height 294
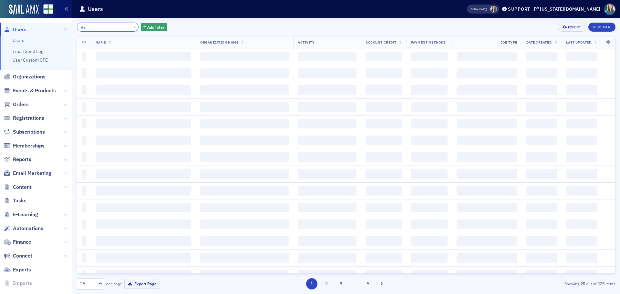
type input "R"
type input "M"
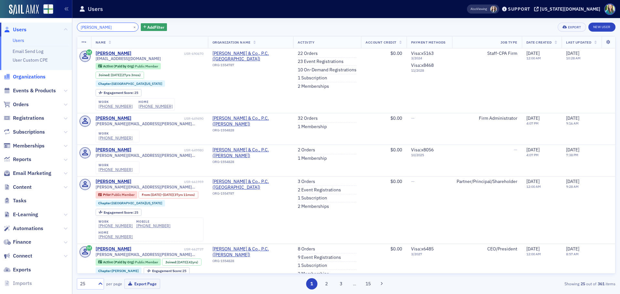
type input "[PERSON_NAME]"
click at [37, 76] on span "Organizations" at bounding box center [29, 76] width 33 height 7
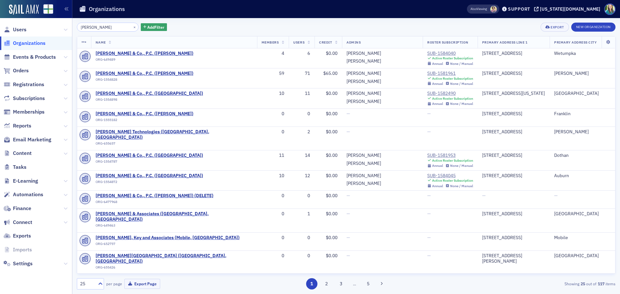
drag, startPoint x: 119, startPoint y: 27, endPoint x: 75, endPoint y: 23, distance: 44.1
click at [75, 23] on div "[PERSON_NAME] × Add Filter Export New Organization Name Members Users Credit Ad…" at bounding box center [346, 156] width 548 height 276
type input "[PERSON_NAME]"
click at [22, 28] on span "Users" at bounding box center [20, 29] width 14 height 7
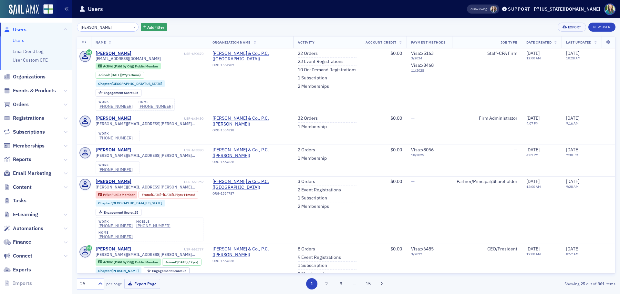
drag, startPoint x: 117, startPoint y: 27, endPoint x: 66, endPoint y: 26, distance: 50.4
click at [66, 26] on div "Users Users Email Send Log User Custom CPE Organizations Events & Products Orde…" at bounding box center [310, 147] width 620 height 294
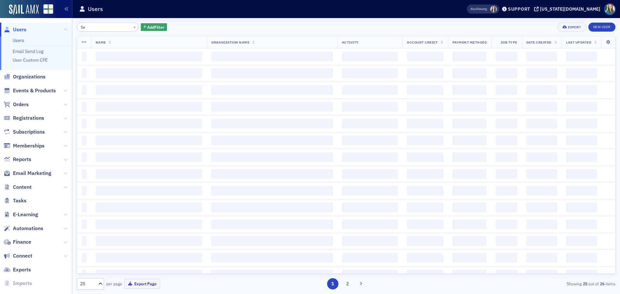
type input "S"
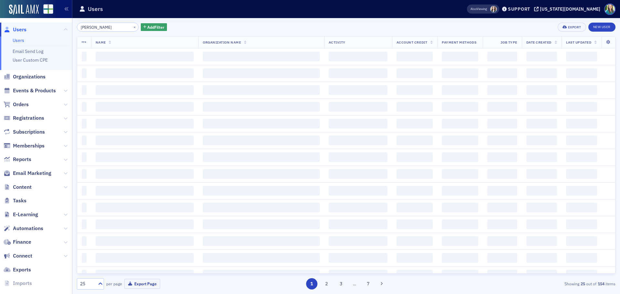
type input "T"
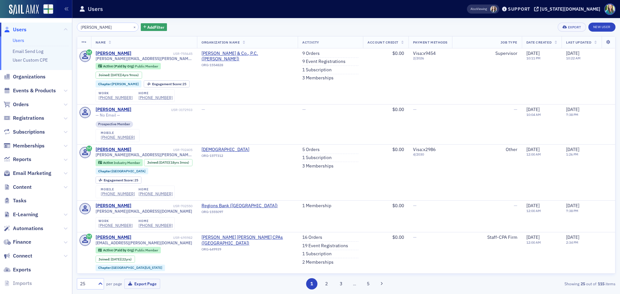
drag, startPoint x: 112, startPoint y: 27, endPoint x: 64, endPoint y: 30, distance: 48.2
click at [64, 30] on div "Users Users Email Send Log User Custom CPE Organizations Events & Products Orde…" at bounding box center [310, 147] width 620 height 294
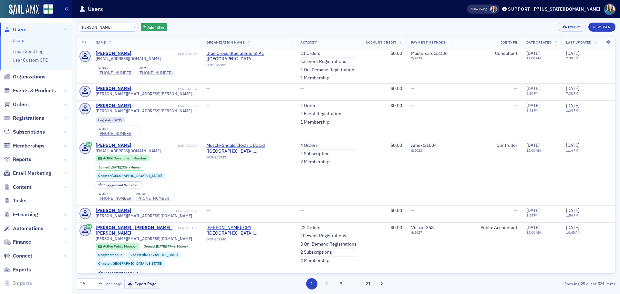
drag, startPoint x: 102, startPoint y: 28, endPoint x: 69, endPoint y: 28, distance: 32.3
click at [69, 28] on div "Users Users Email Send Log User Custom CPE Organizations Events & Products Orde…" at bounding box center [310, 147] width 620 height 294
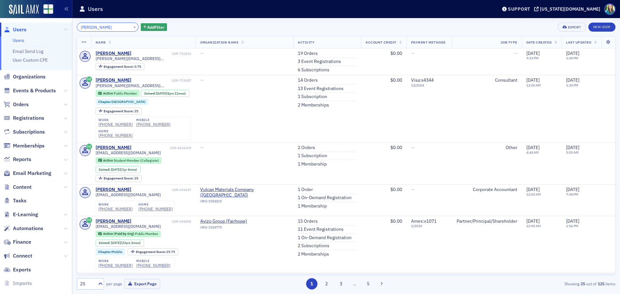
drag, startPoint x: 105, startPoint y: 30, endPoint x: 80, endPoint y: 28, distance: 24.9
click at [80, 28] on input "[PERSON_NAME]" at bounding box center [108, 27] width 62 height 9
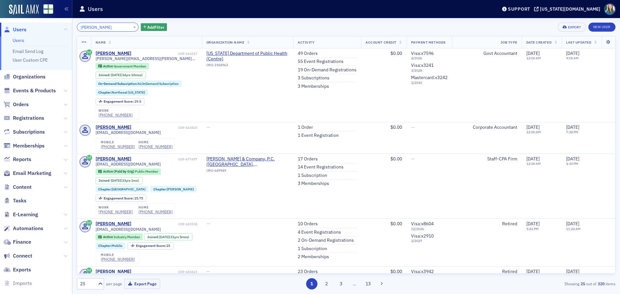
click at [86, 26] on input "[PERSON_NAME]" at bounding box center [108, 27] width 62 height 9
drag, startPoint x: 116, startPoint y: 29, endPoint x: 68, endPoint y: 28, distance: 48.1
click at [68, 28] on div "Users Users Email Send Log User Custom CPE Organizations Events & Products Orde…" at bounding box center [310, 147] width 620 height 294
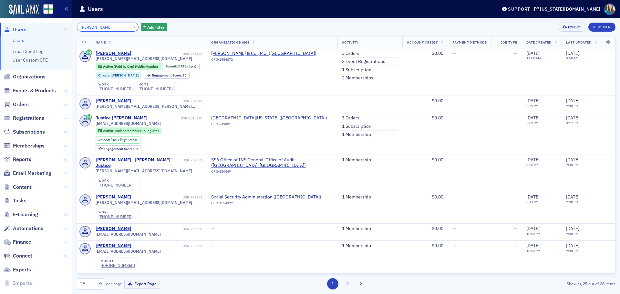
drag, startPoint x: 112, startPoint y: 27, endPoint x: 80, endPoint y: 27, distance: 31.7
click at [80, 27] on input "[PERSON_NAME]" at bounding box center [108, 27] width 62 height 9
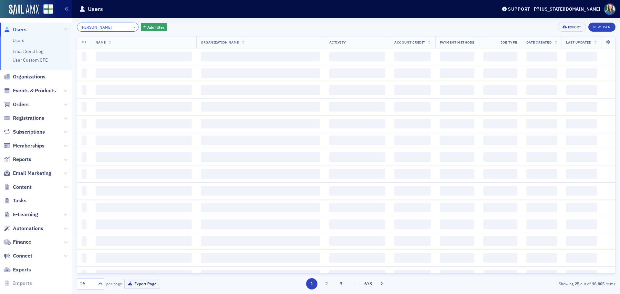
type input "[PERSON_NAME]"
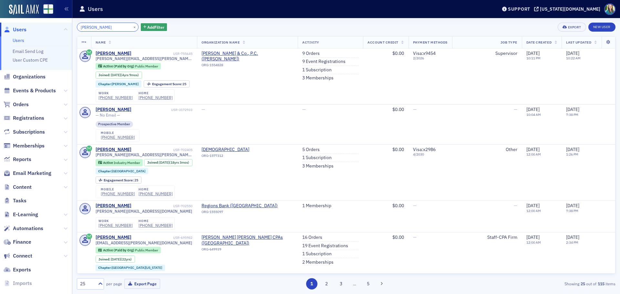
drag, startPoint x: 113, startPoint y: 27, endPoint x: 74, endPoint y: 27, distance: 39.1
click at [74, 27] on div "[PERSON_NAME] × Add Filter Export New User Name Organization Name Activity Acco…" at bounding box center [346, 156] width 548 height 276
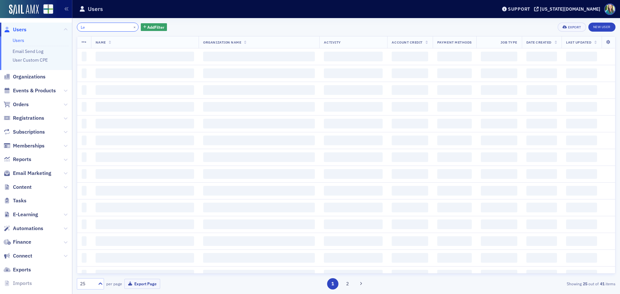
type input "L"
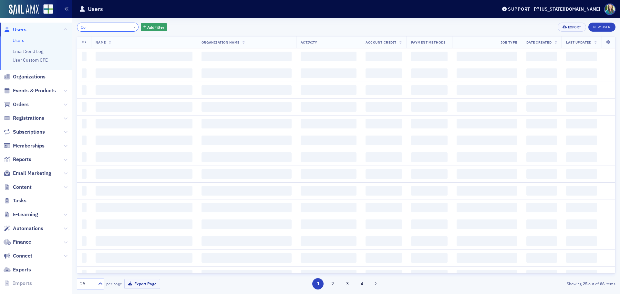
type input "C"
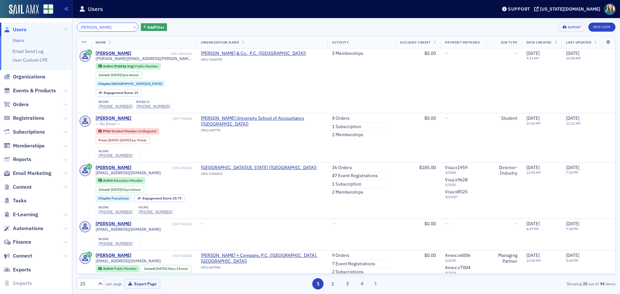
drag, startPoint x: 109, startPoint y: 27, endPoint x: 69, endPoint y: 32, distance: 40.3
click at [69, 32] on div "Users Users Email Send Log User Custom CPE Organizations Events & Products Orde…" at bounding box center [310, 147] width 620 height 294
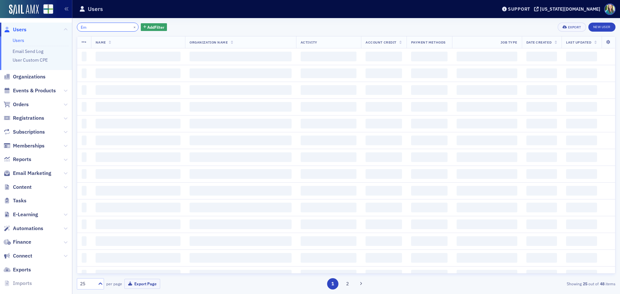
type input "E"
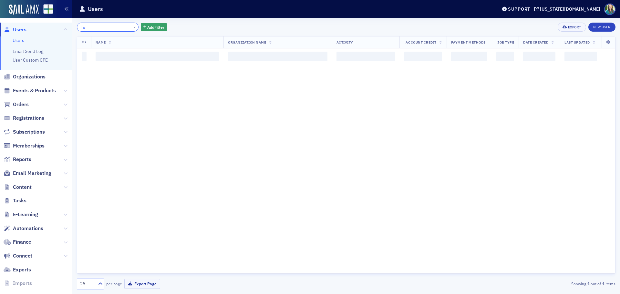
type input "T"
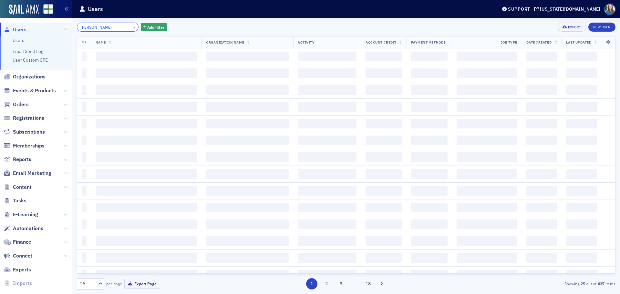
type input "J"
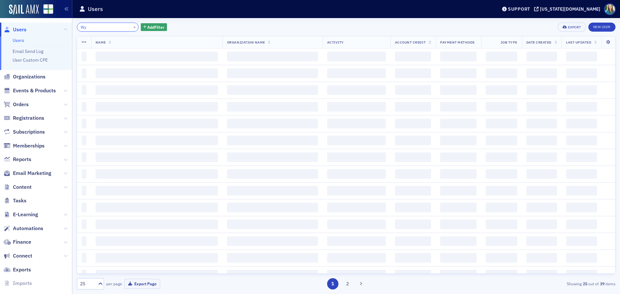
type input "W"
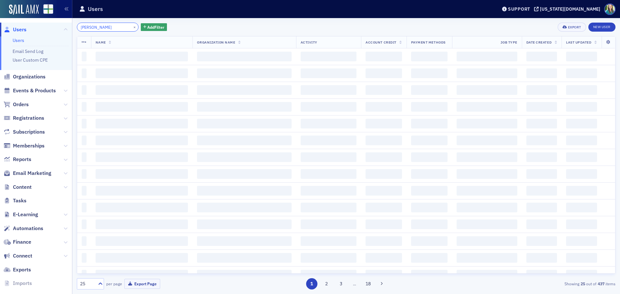
type input "J"
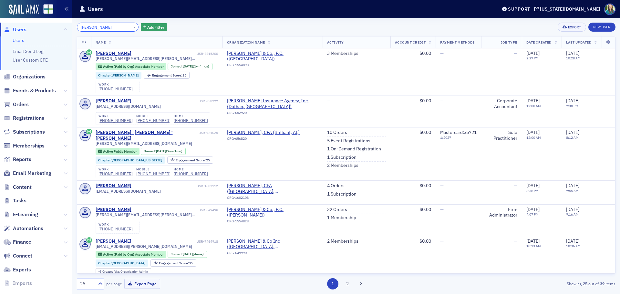
type input "[PERSON_NAME]"
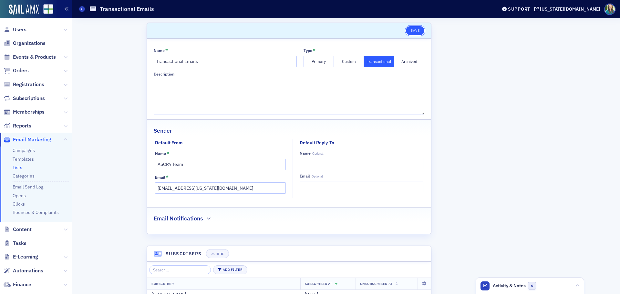
click at [406, 29] on button "Save" at bounding box center [415, 30] width 18 height 9
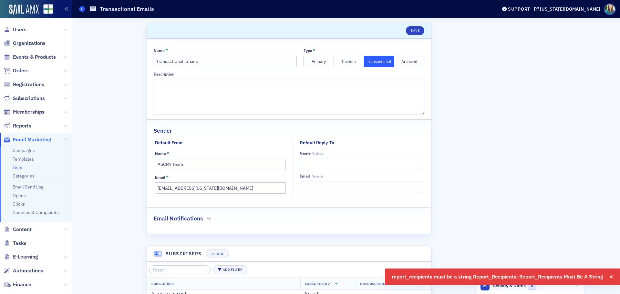
click at [81, 8] on icon at bounding box center [82, 8] width 3 height 3
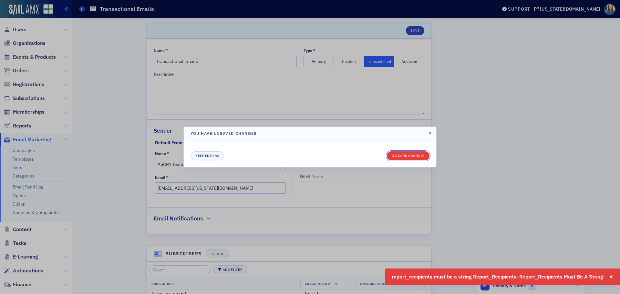
click at [426, 154] on button "Discard changes" at bounding box center [408, 155] width 43 height 9
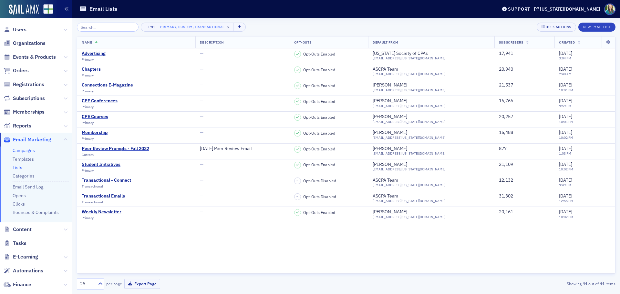
click at [24, 151] on link "Campaigns" at bounding box center [24, 151] width 22 height 6
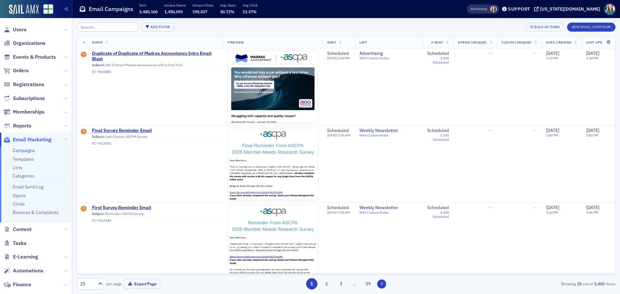
click at [384, 284] on button at bounding box center [381, 284] width 9 height 9
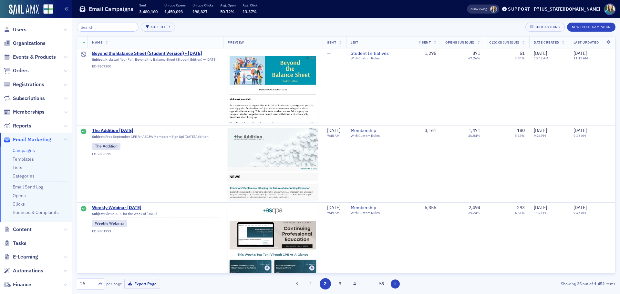
click at [392, 283] on button at bounding box center [395, 284] width 9 height 9
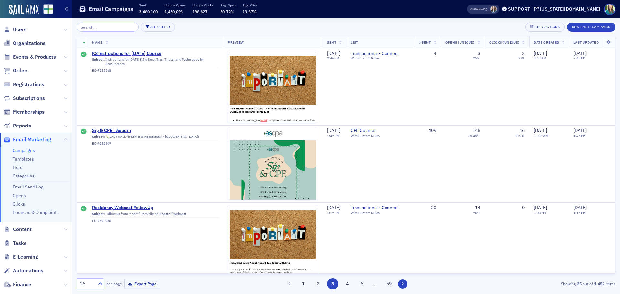
click at [406, 283] on button at bounding box center [402, 284] width 9 height 9
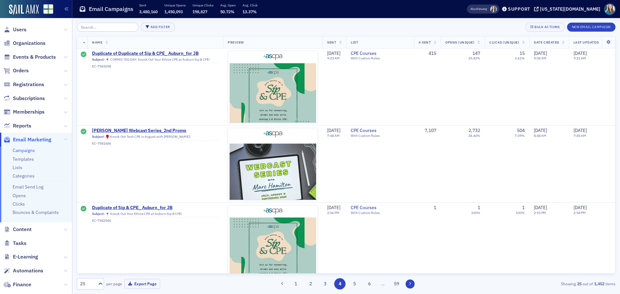
click at [406, 283] on button at bounding box center [410, 284] width 9 height 9
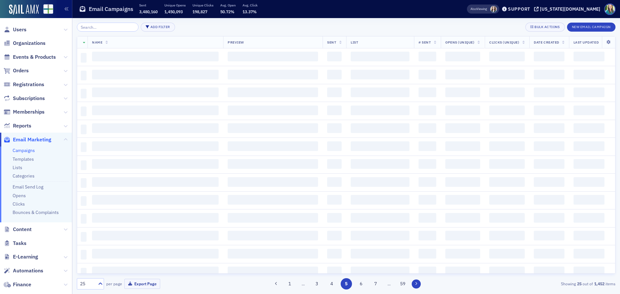
click at [406, 283] on button "59" at bounding box center [402, 283] width 11 height 11
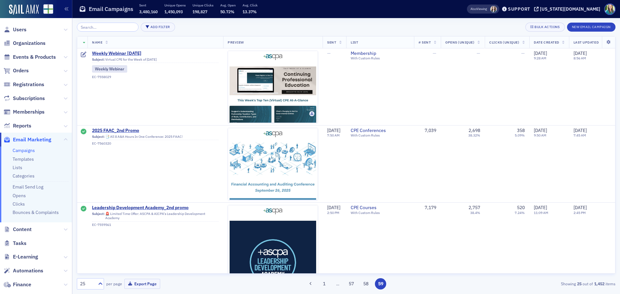
click at [406, 283] on div "1 … 57 58 59" at bounding box center [346, 283] width 175 height 11
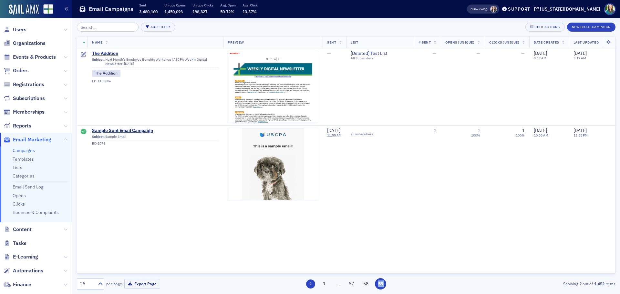
click at [312, 286] on button at bounding box center [310, 284] width 9 height 9
click at [318, 286] on button "1" at bounding box center [323, 283] width 11 height 11
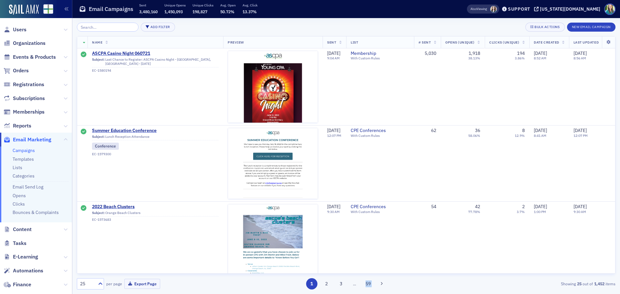
click at [312, 286] on button "1" at bounding box center [311, 283] width 11 height 11
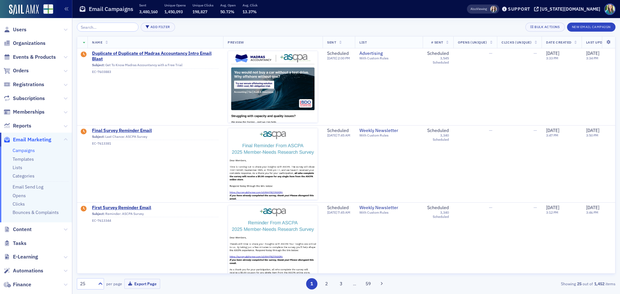
click at [354, 285] on span "…" at bounding box center [354, 284] width 9 height 6
click at [342, 284] on button "3" at bounding box center [341, 283] width 11 height 11
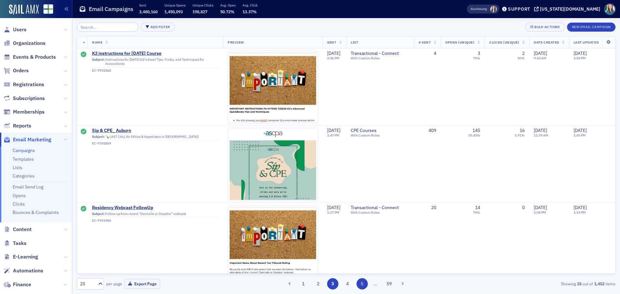
click at [360, 285] on button "5" at bounding box center [362, 283] width 11 height 11
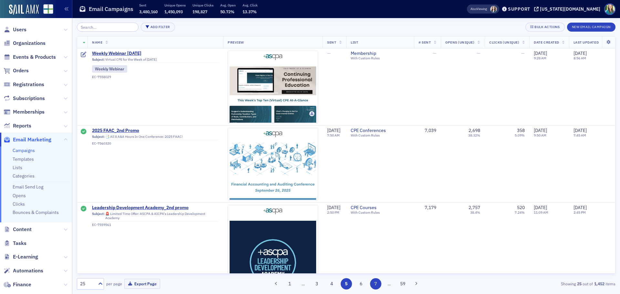
click at [375, 285] on button "7" at bounding box center [375, 283] width 11 height 11
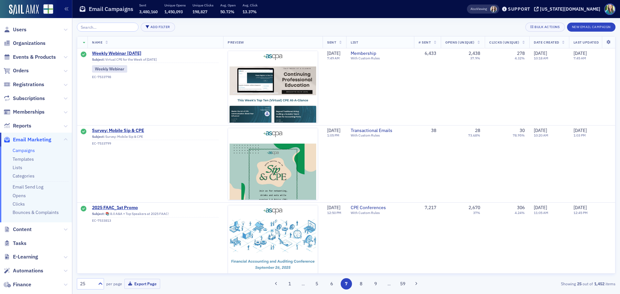
click at [375, 285] on button "9" at bounding box center [375, 283] width 11 height 11
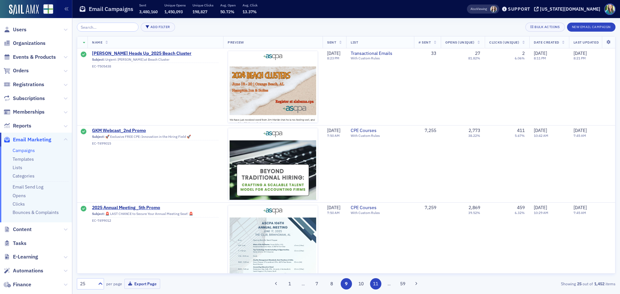
click at [375, 286] on button "11" at bounding box center [375, 283] width 11 height 11
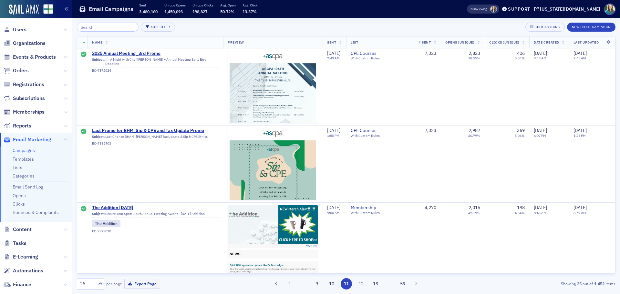
click at [375, 286] on button "13" at bounding box center [375, 283] width 11 height 11
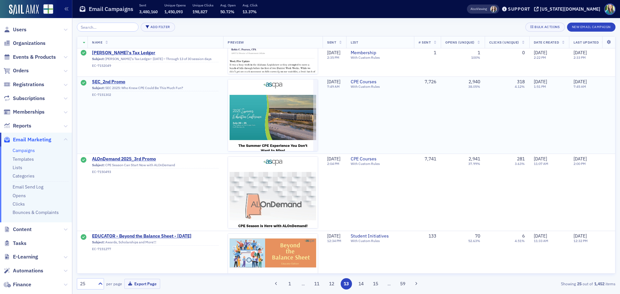
scroll to position [646, 0]
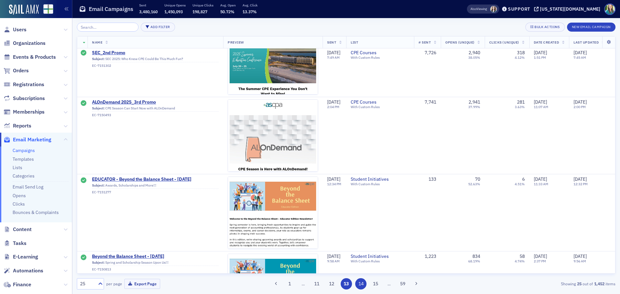
click at [361, 282] on button "14" at bounding box center [360, 283] width 11 height 11
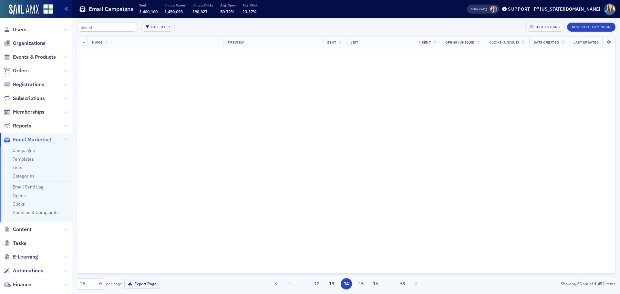
scroll to position [0, 0]
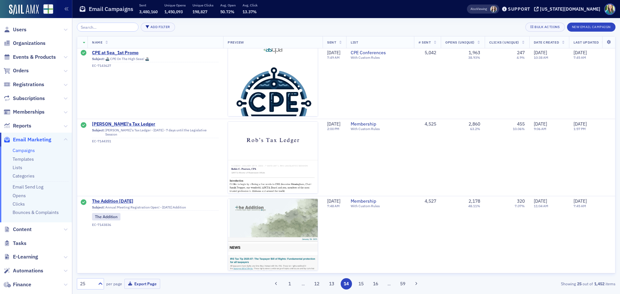
scroll to position [1709, 0]
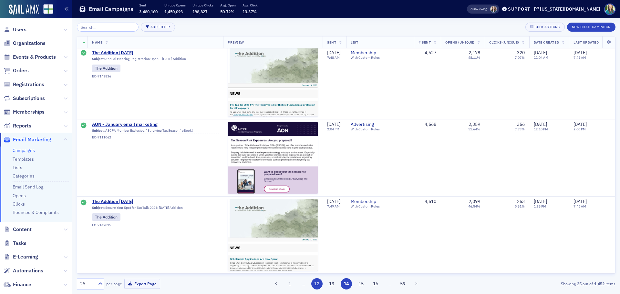
click at [334, 285] on button "13" at bounding box center [331, 283] width 11 height 11
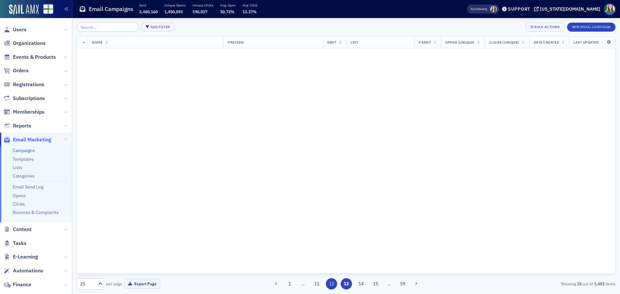
scroll to position [0, 0]
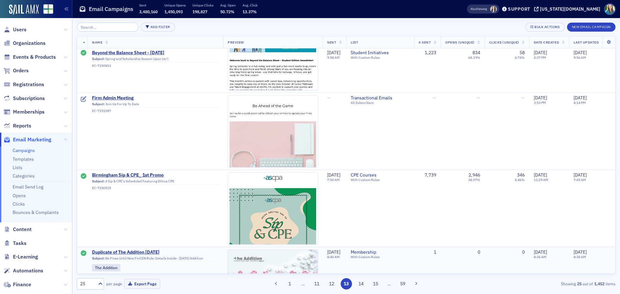
scroll to position [872, 0]
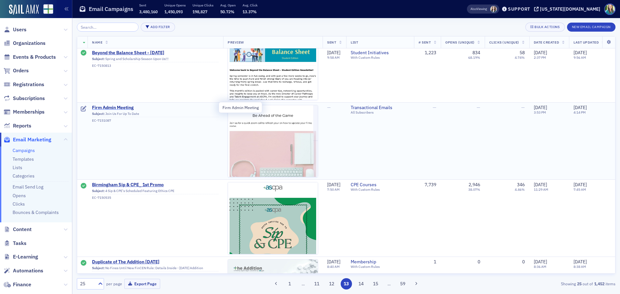
click at [130, 107] on span "Firm Admin Meeting" at bounding box center [155, 108] width 127 height 6
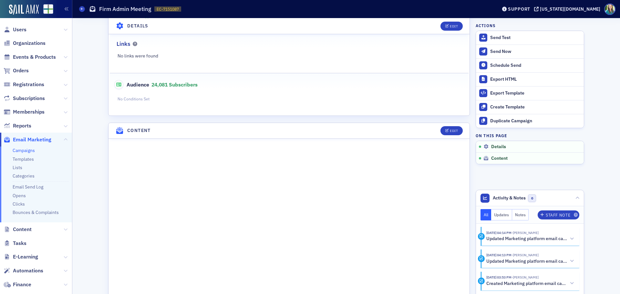
scroll to position [153, 0]
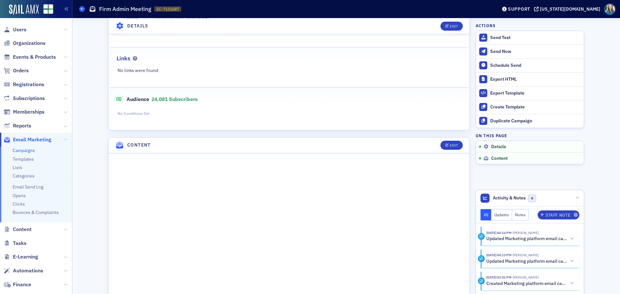
click at [84, 8] on span at bounding box center [82, 9] width 6 height 6
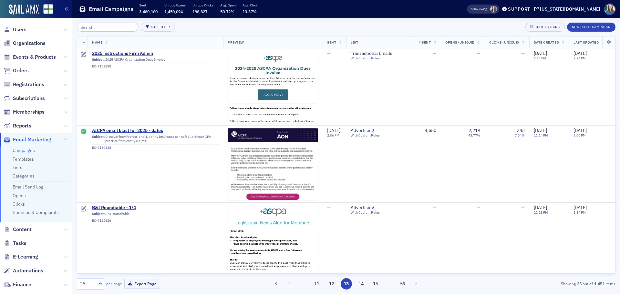
click at [31, 152] on link "Campaigns" at bounding box center [24, 151] width 22 height 6
click at [293, 287] on button "1" at bounding box center [289, 283] width 11 height 11
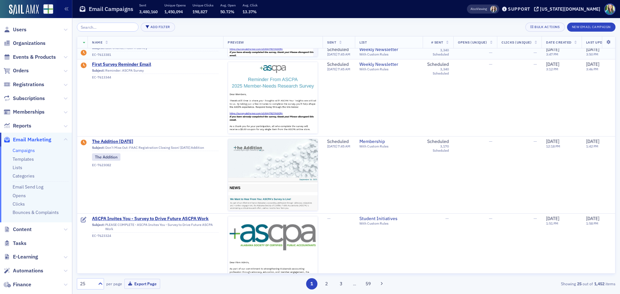
scroll to position [162, 0]
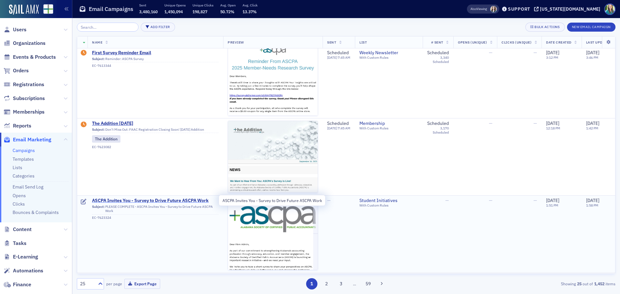
click at [190, 202] on span "ASCPA Invites You - Survey to Drive Future ASCPA Work" at bounding box center [155, 201] width 127 height 6
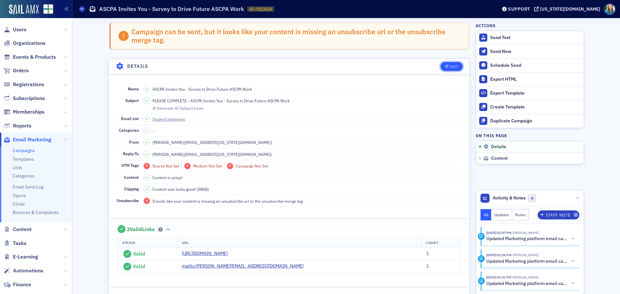
click at [454, 65] on div "Edit" at bounding box center [454, 67] width 8 height 4
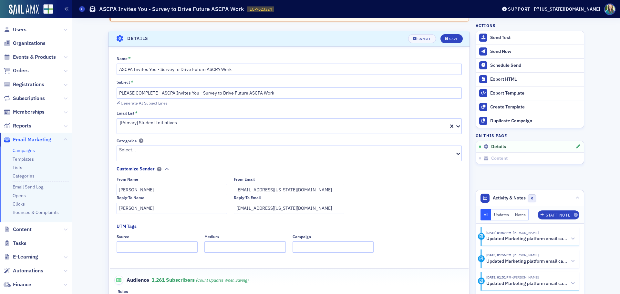
scroll to position [37, 0]
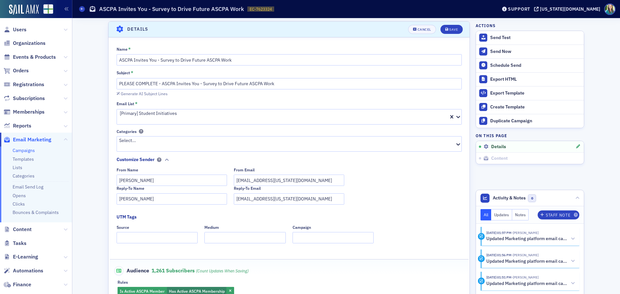
click at [186, 117] on div at bounding box center [215, 120] width 193 height 7
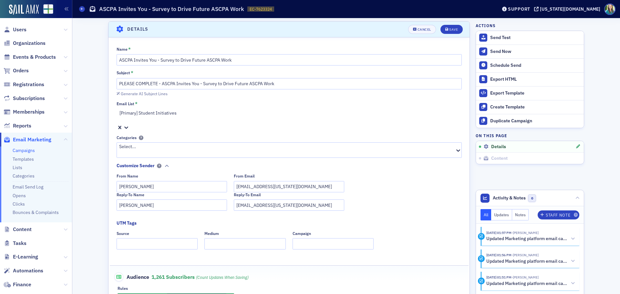
click at [456, 29] on button "Save" at bounding box center [452, 29] width 22 height 9
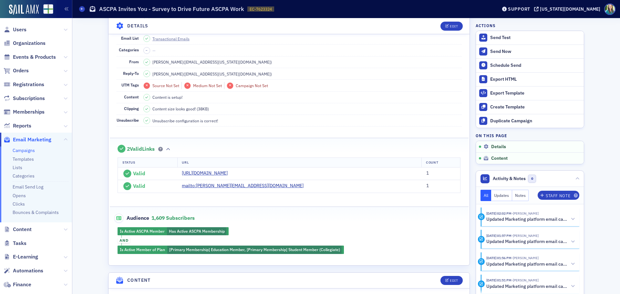
scroll to position [65, 0]
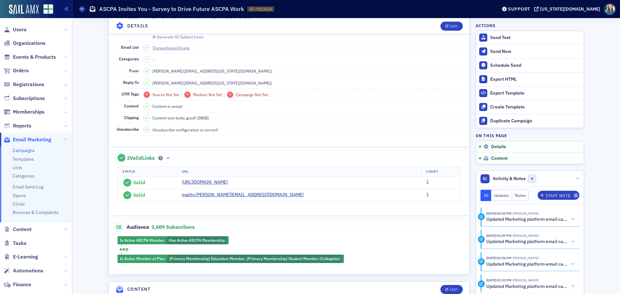
click at [450, 20] on header "Details Edit" at bounding box center [289, 26] width 361 height 16
click at [450, 24] on div "Edit" at bounding box center [454, 26] width 8 height 4
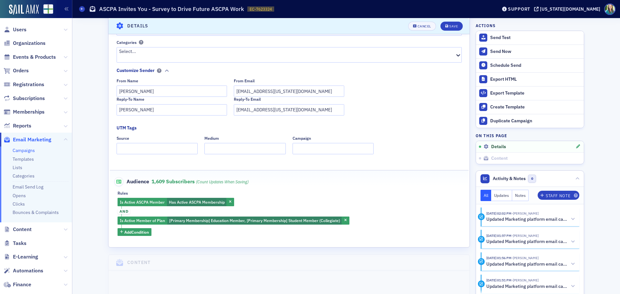
scroll to position [95, 0]
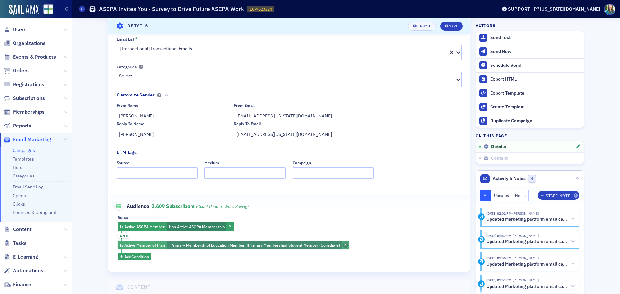
click at [343, 243] on span "button" at bounding box center [346, 246] width 6 height 6
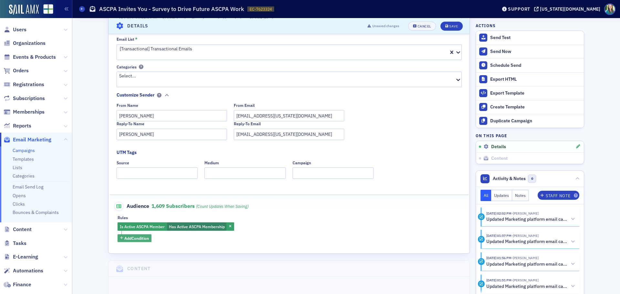
click at [145, 235] on span "Add Condition" at bounding box center [136, 238] width 25 height 6
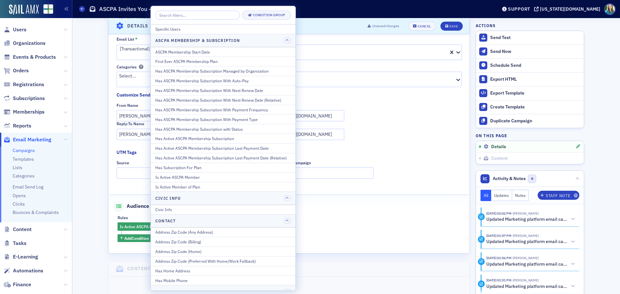
click at [374, 229] on div "Is Active ASCPA Member Has Active ASCPA Membership Add Condition" at bounding box center [289, 233] width 343 height 20
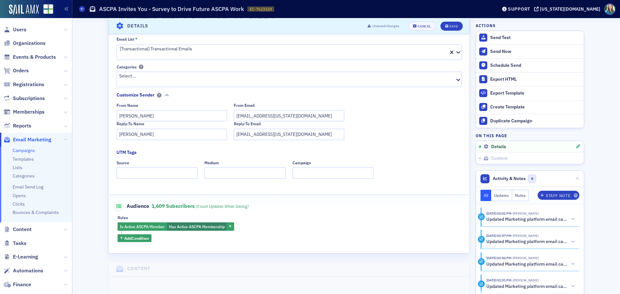
scroll to position [0, 0]
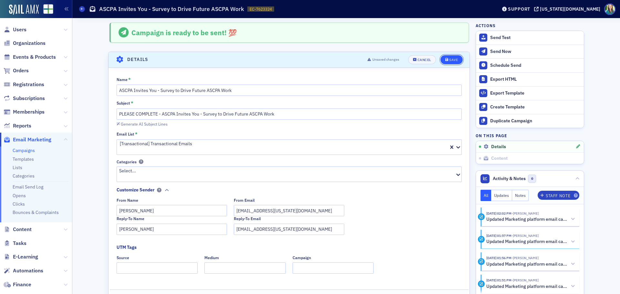
click at [450, 58] on div "Save" at bounding box center [453, 60] width 9 height 4
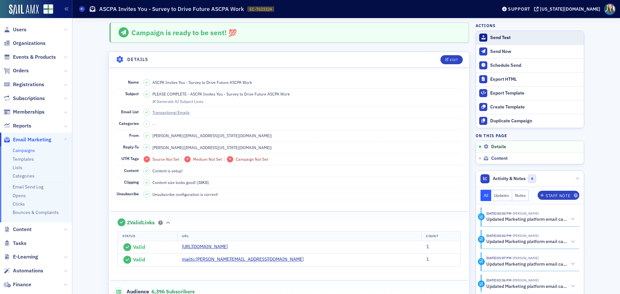
click at [498, 37] on div "Send Test" at bounding box center [535, 38] width 90 height 6
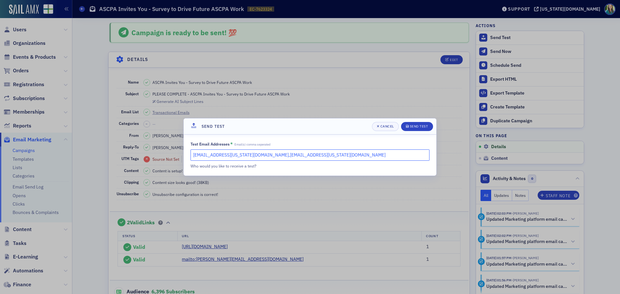
click at [300, 153] on input "hoglesby@alabama.cpa,mhughes@alabama.cpa" at bounding box center [310, 155] width 239 height 11
type input "hoglesby@alabama.cpa,mhughes@alabama.cpa, bbooth@alabama.cpa"
click at [414, 128] on div "Send Test" at bounding box center [419, 127] width 18 height 4
